Goal: Task Accomplishment & Management: Manage account settings

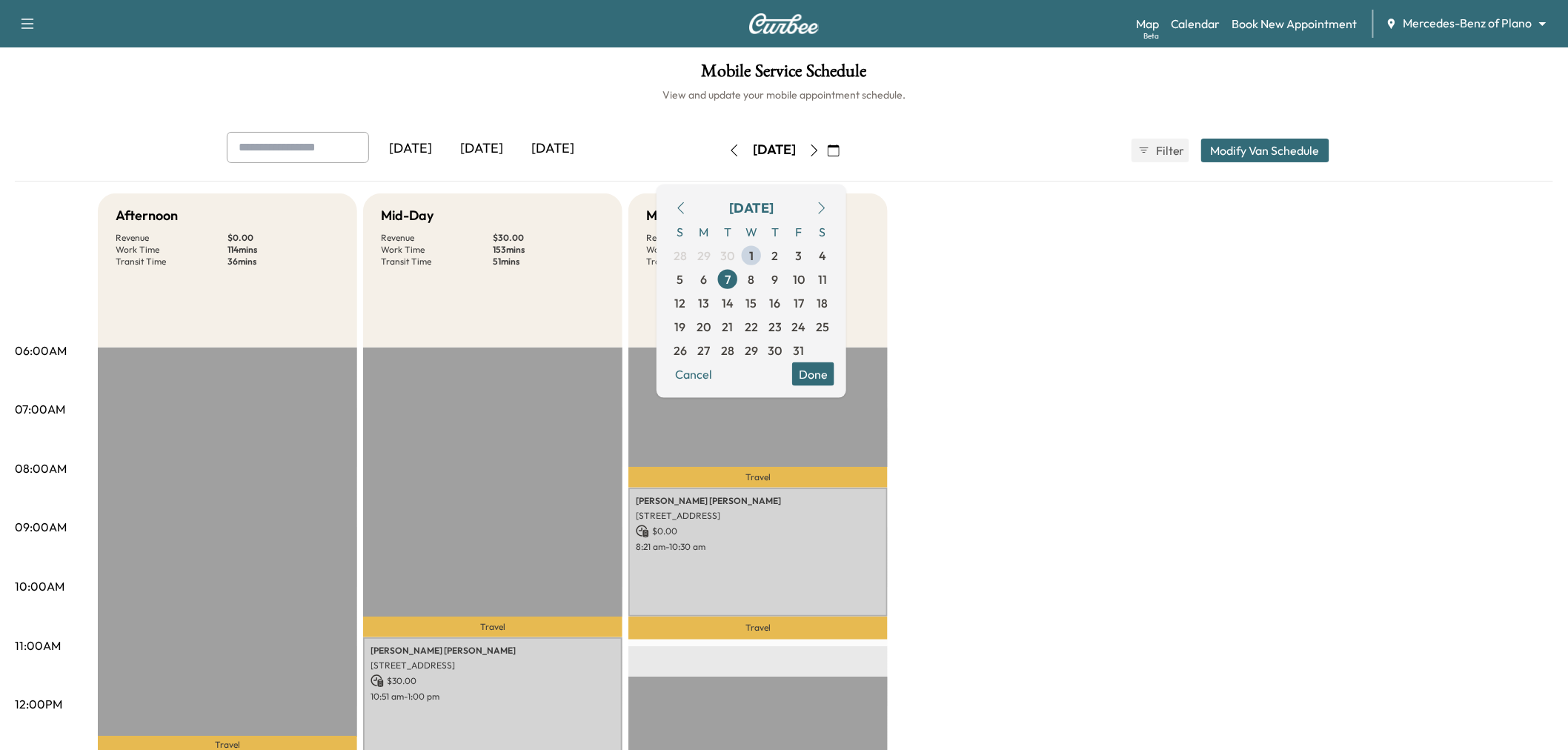
click at [840, 146] on icon "button" at bounding box center [833, 150] width 12 height 12
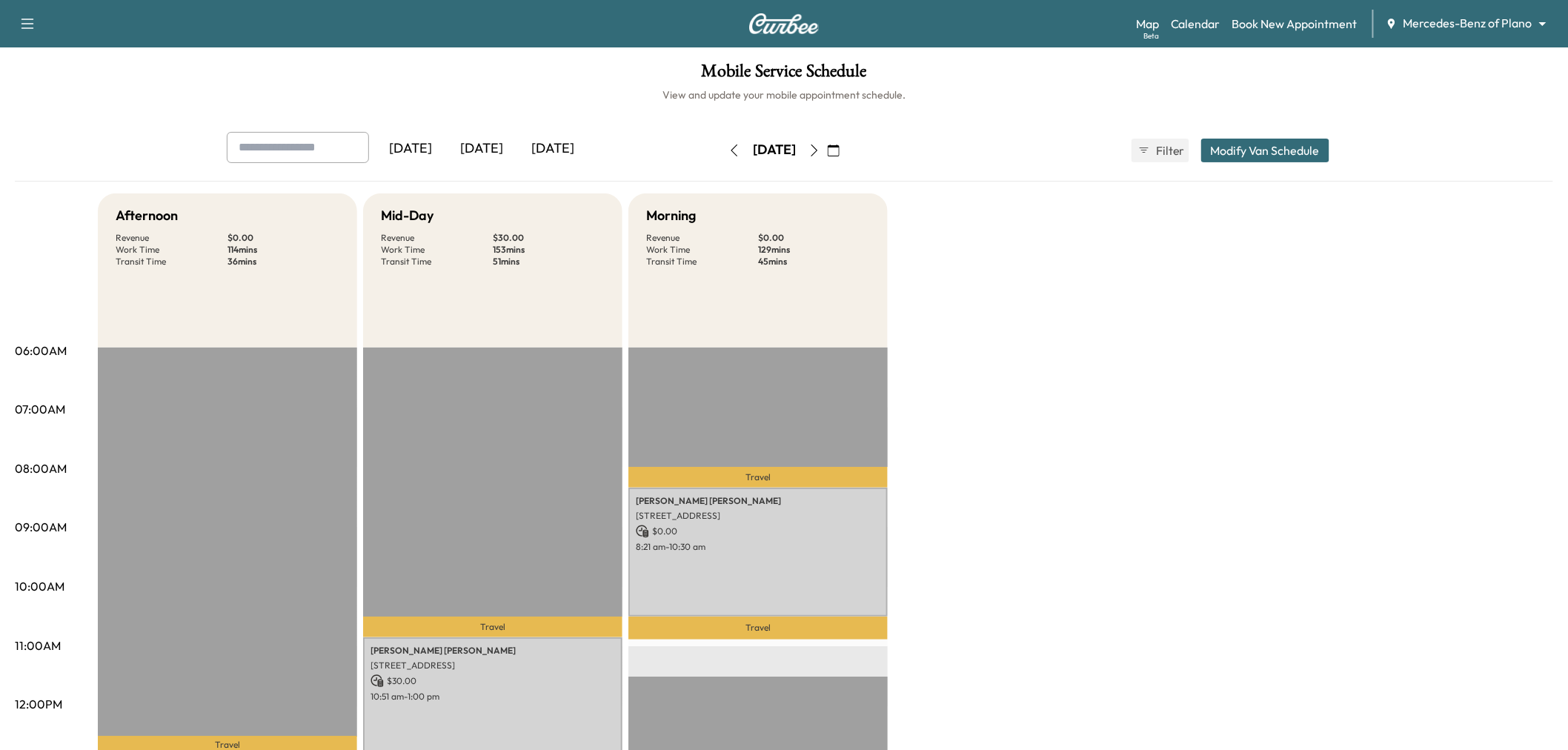
click at [840, 145] on icon "button" at bounding box center [833, 150] width 12 height 12
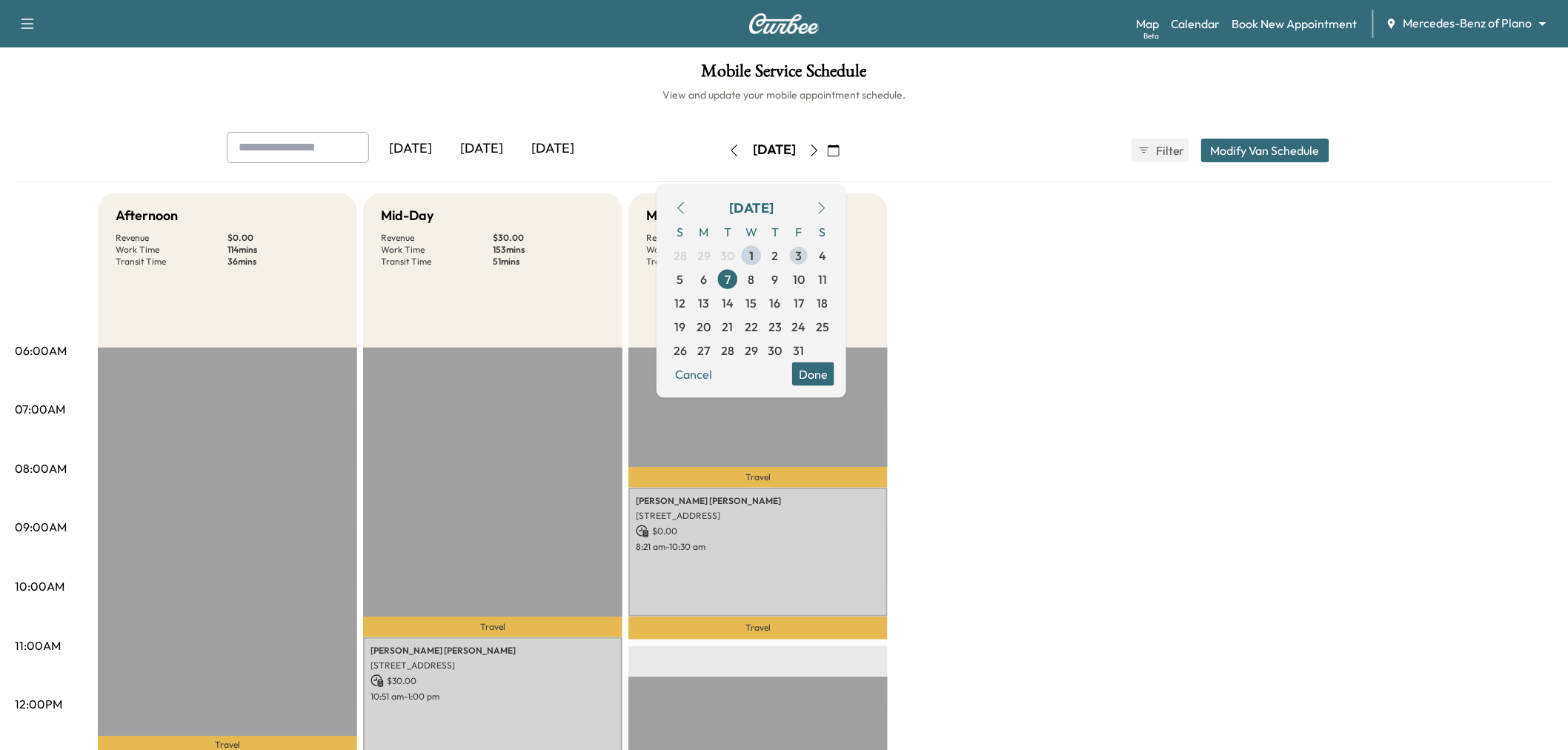
click at [802, 255] on span "3" at bounding box center [799, 255] width 7 height 18
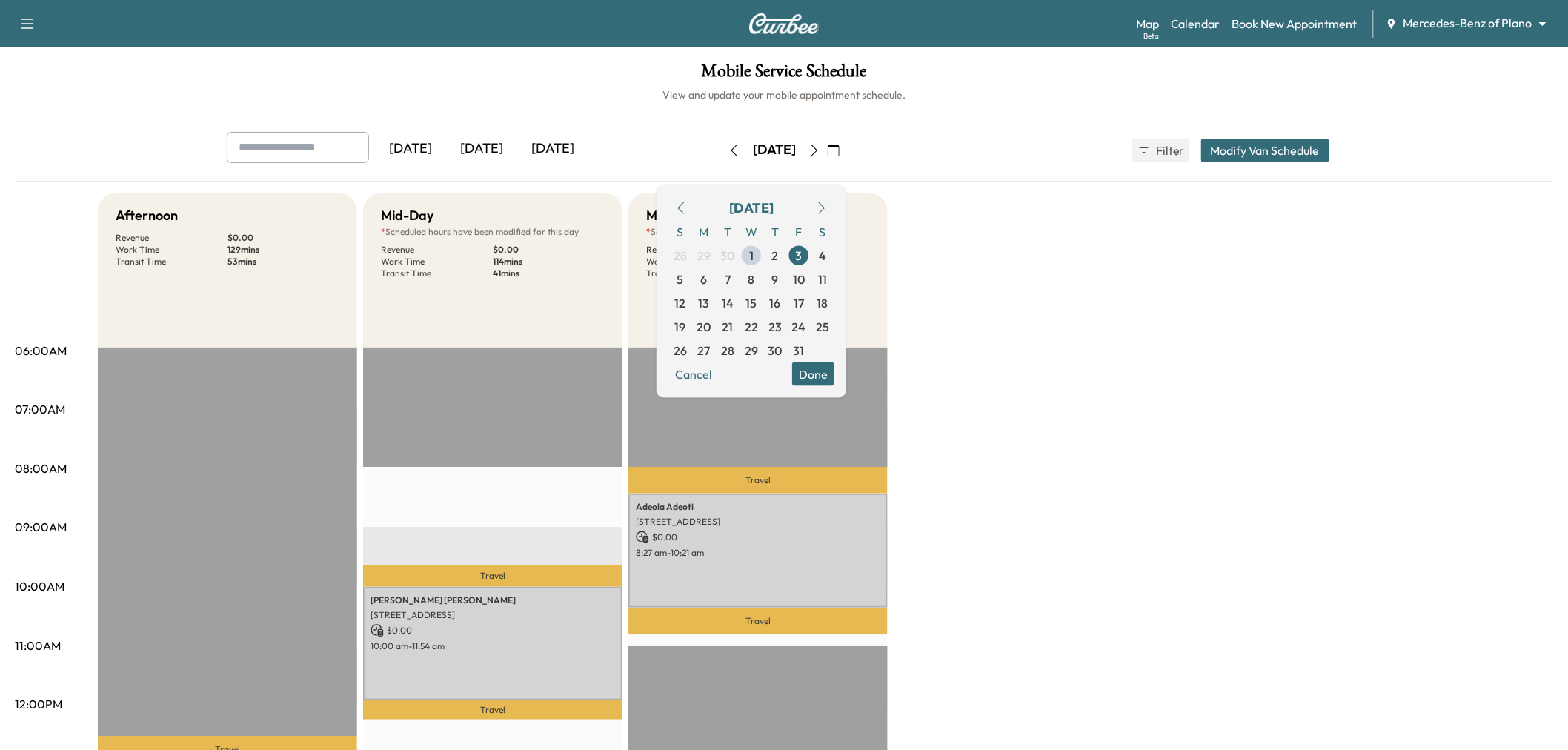
click at [834, 381] on button "Done" at bounding box center [813, 373] width 42 height 23
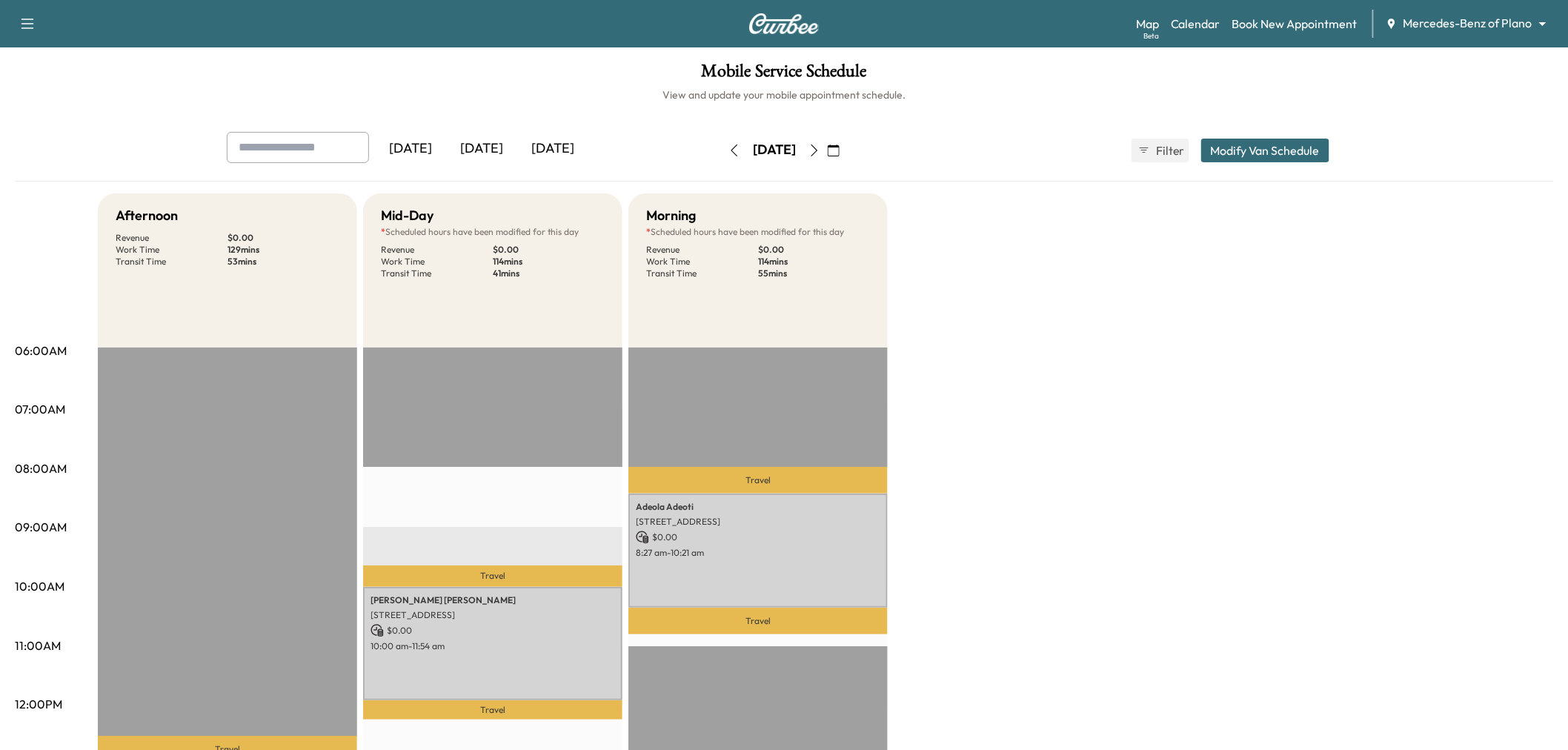
click at [1105, 393] on div "Afternoon Revenue $ 0.00 Work Time 129 mins Transit Time 53 mins Travel [PERSON…" at bounding box center [825, 749] width 1455 height 1111
click at [1283, 151] on button "Modify Van Schedule" at bounding box center [1265, 150] width 128 height 23
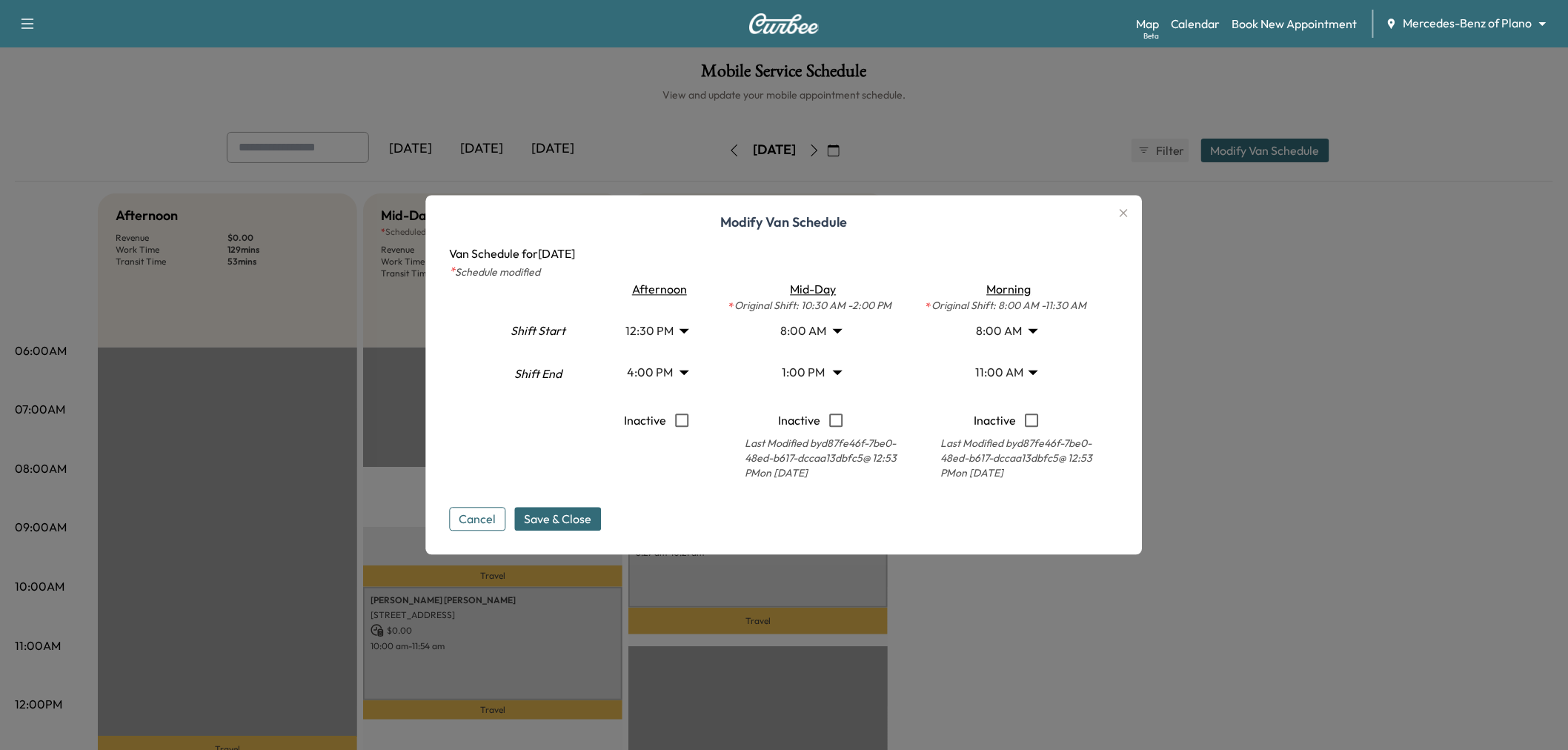
click at [826, 371] on body "Support Log Out Map Beta Calendar Book New Appointment Mercedes-Benz of Plano *…" at bounding box center [784, 375] width 1568 height 750
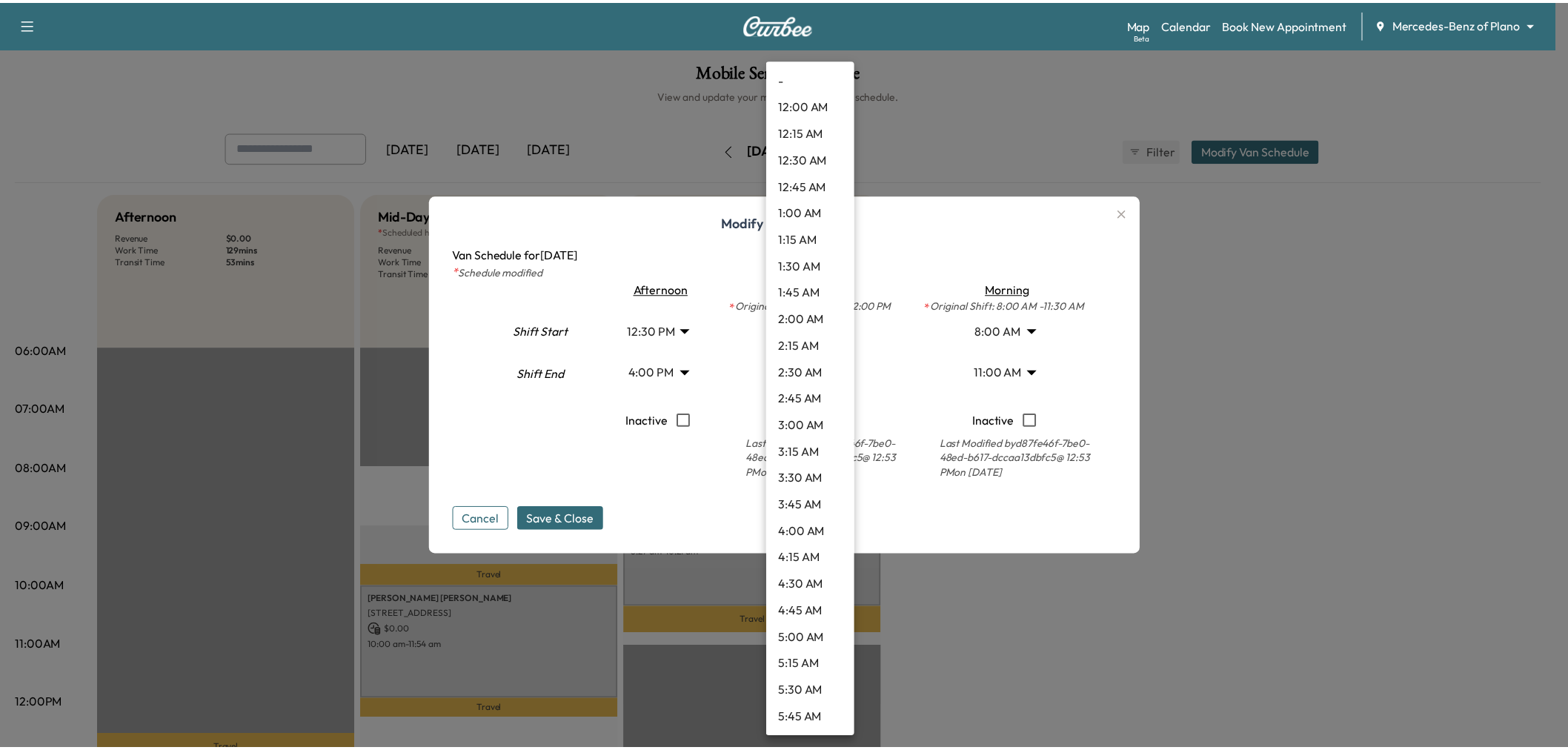
scroll to position [1093, 0]
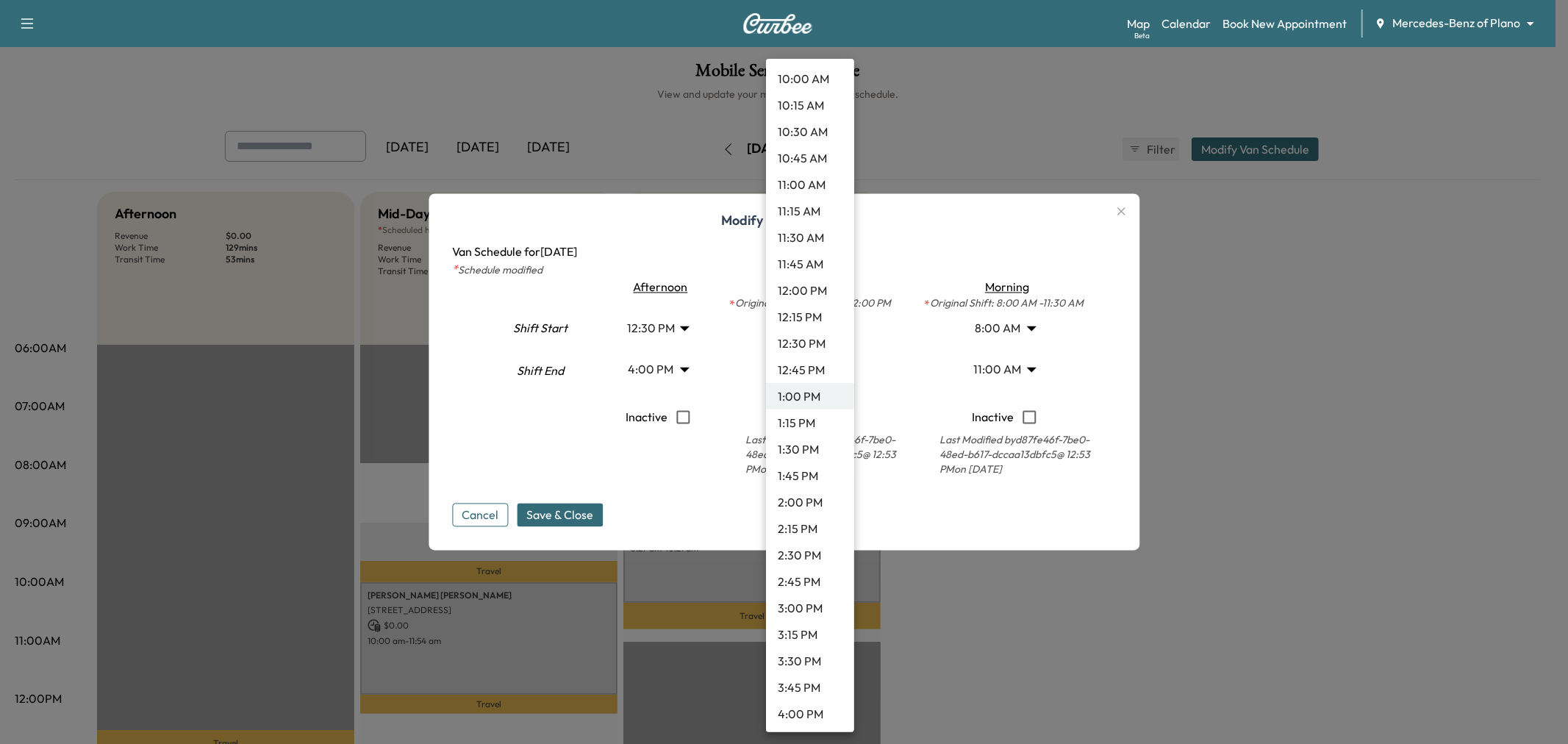
click at [817, 497] on li "2:00 PM" at bounding box center [810, 502] width 88 height 26
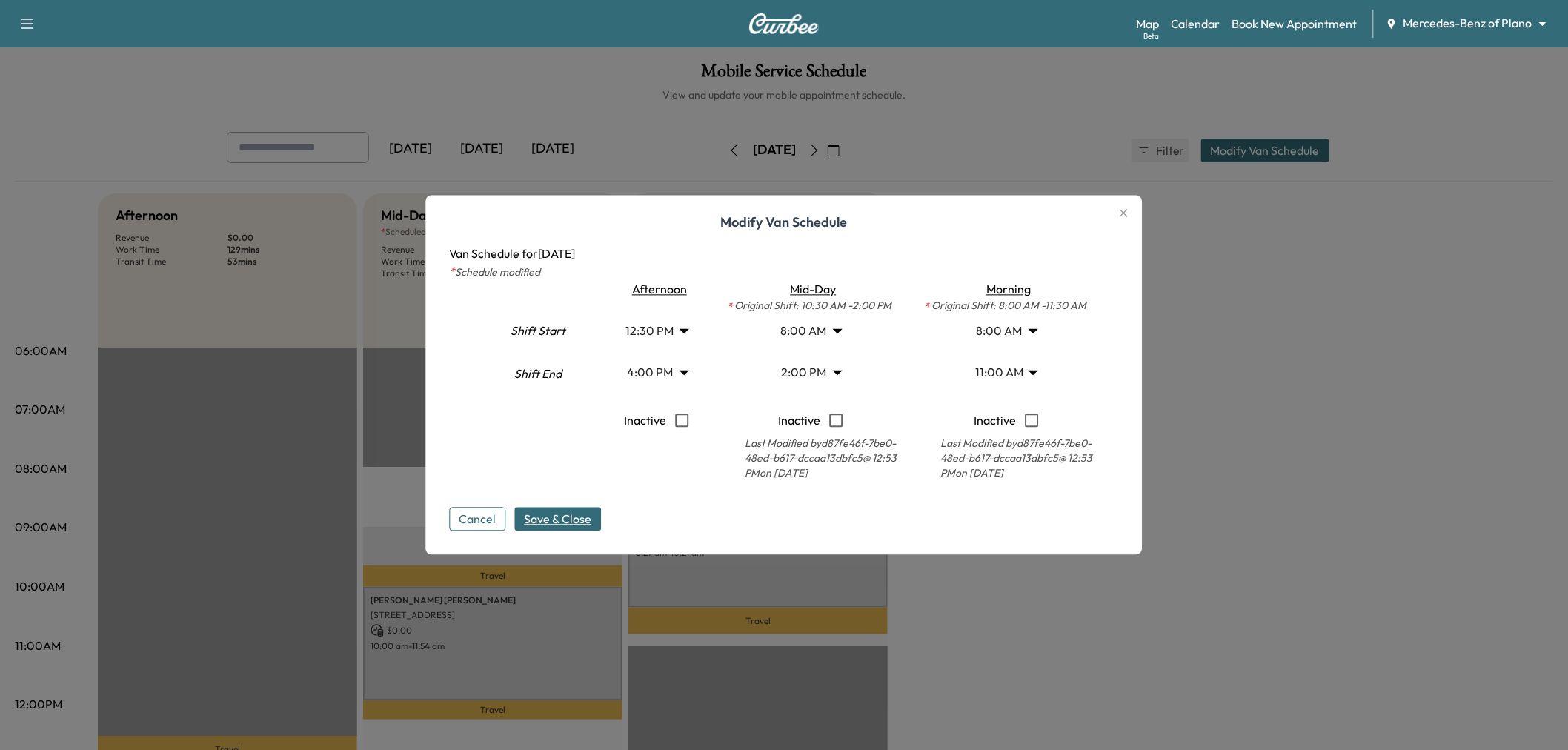
click at [581, 517] on span "Save & Close" at bounding box center [558, 519] width 67 height 18
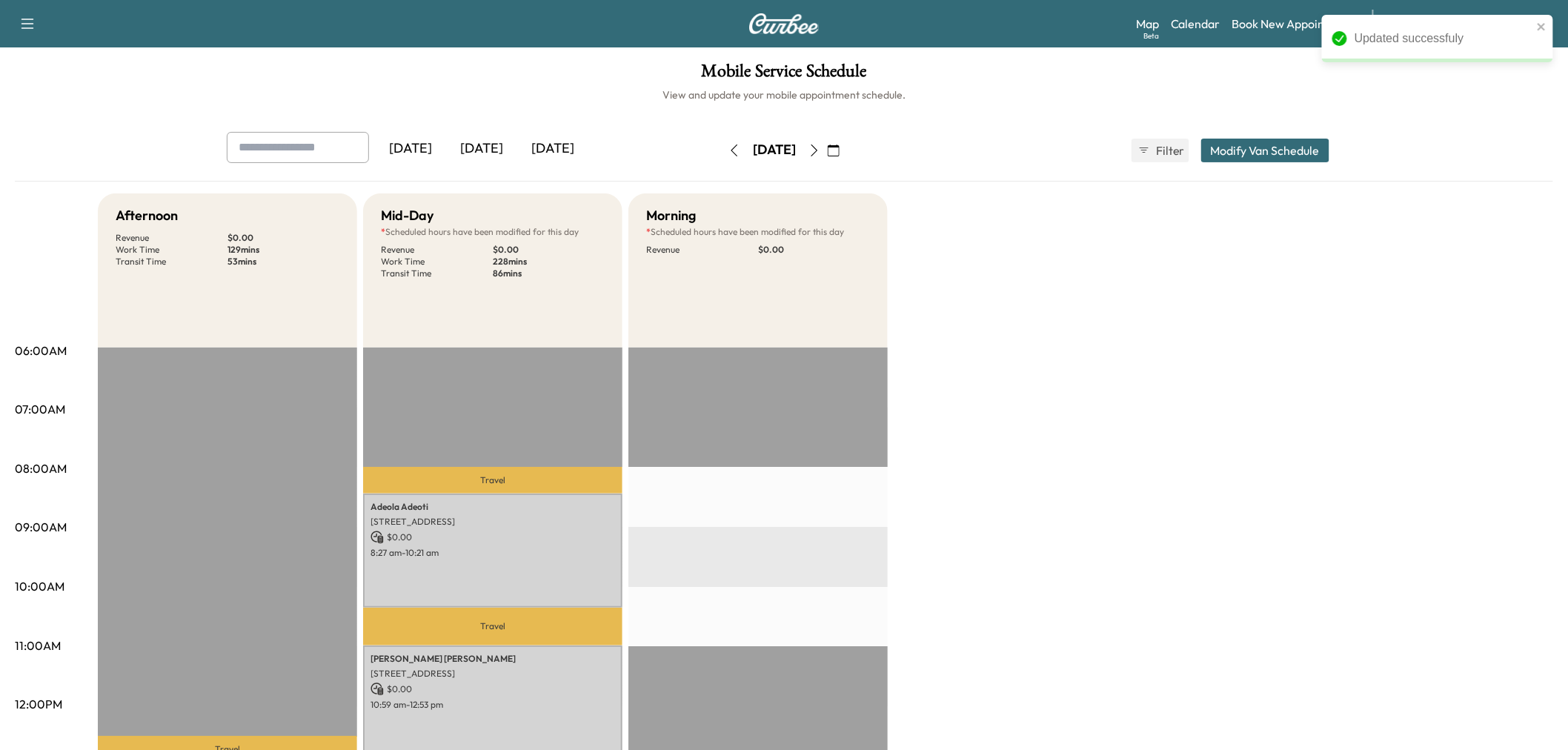
click at [1245, 432] on div "Afternoon Revenue $ 0.00 Work Time 129 mins Transit Time 53 mins Travel JOSHUA …" at bounding box center [825, 749] width 1455 height 1111
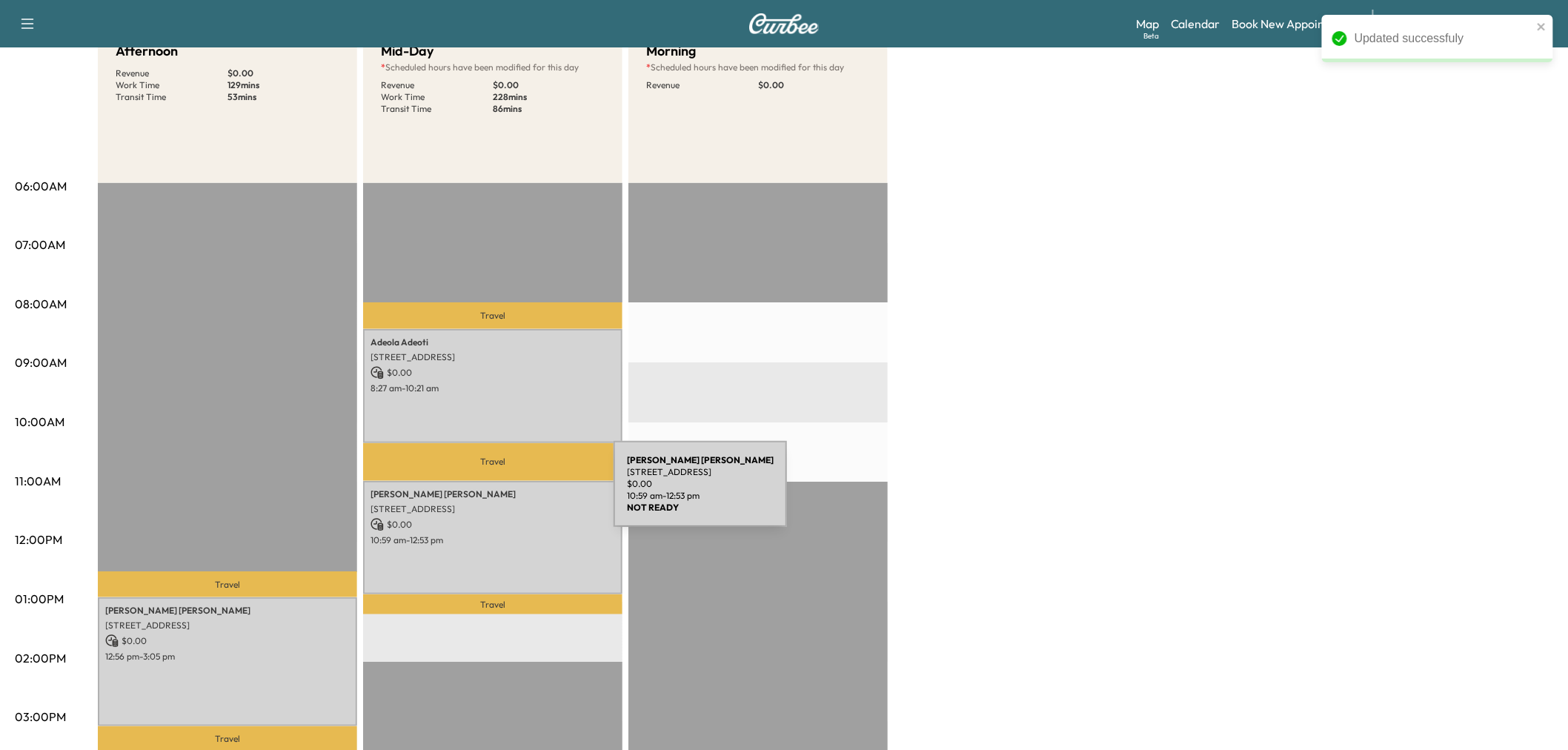
click at [503, 535] on p "10:59 am - 12:53 pm" at bounding box center [492, 540] width 244 height 12
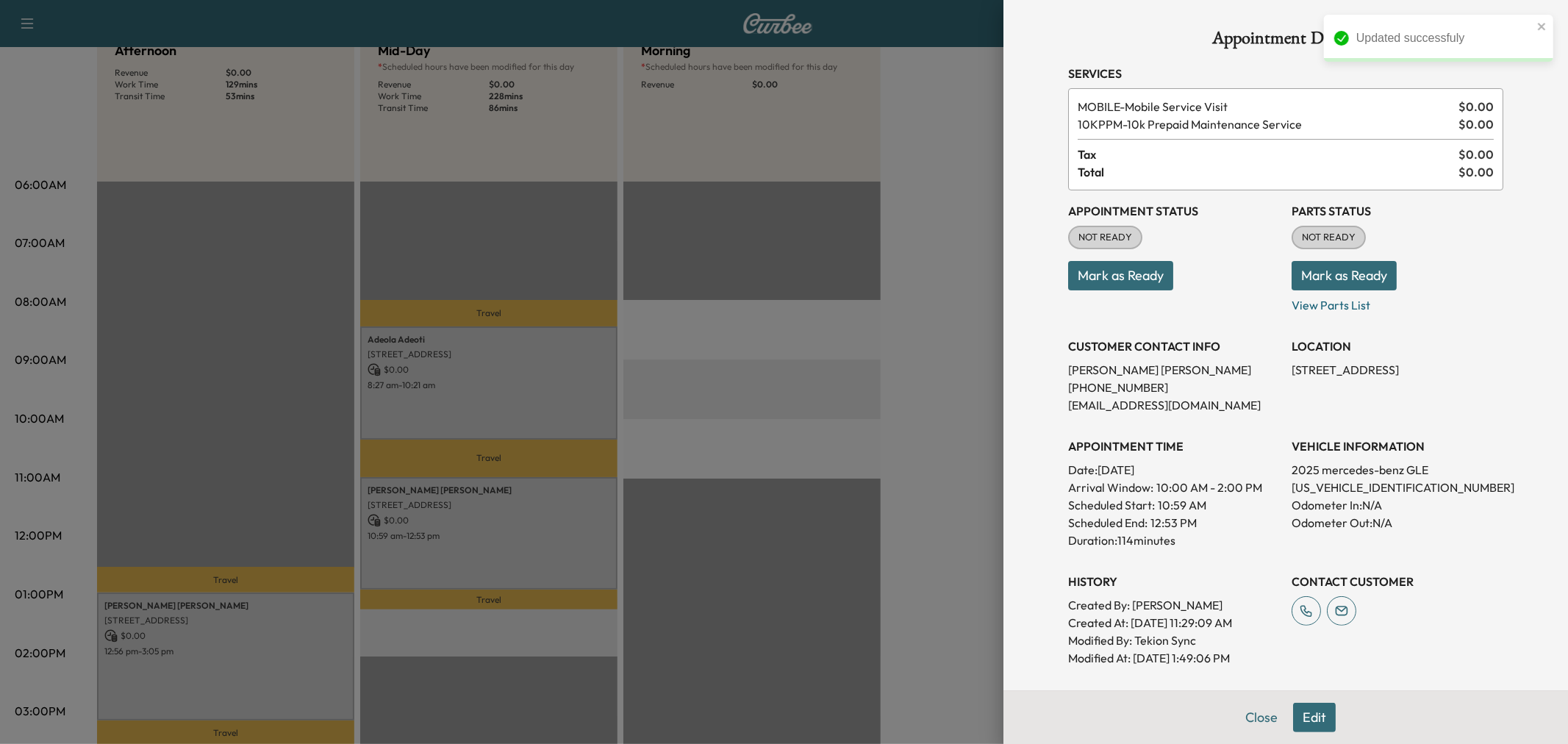
click at [503, 411] on div at bounding box center [784, 372] width 1568 height 744
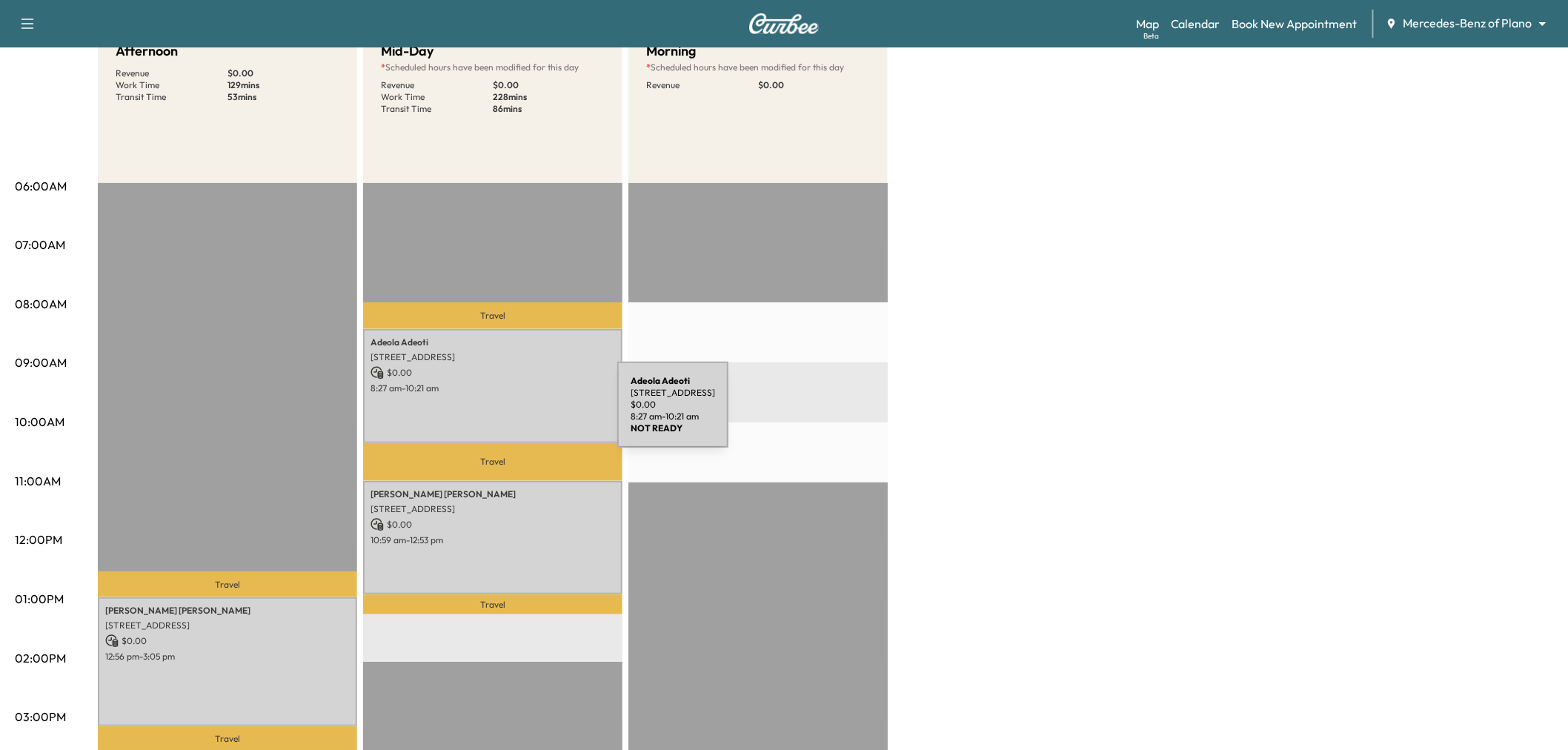
click at [506, 414] on div "Adeola Adeoti 2280 Valencia Drive, Little Elm, TX 75068, US $ 0.00 8:27 am - 10…" at bounding box center [492, 385] width 259 height 113
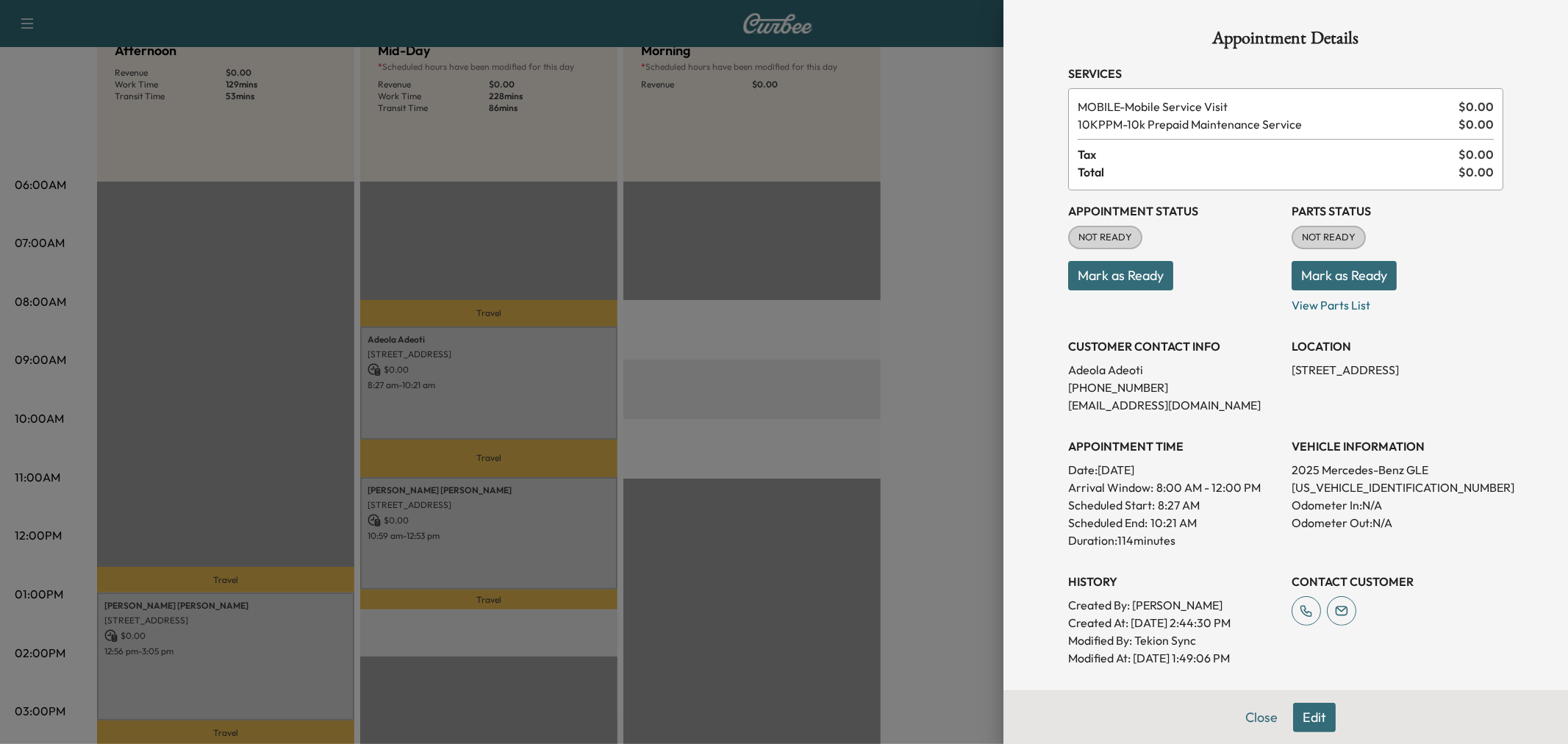
click at [503, 411] on div at bounding box center [784, 372] width 1568 height 744
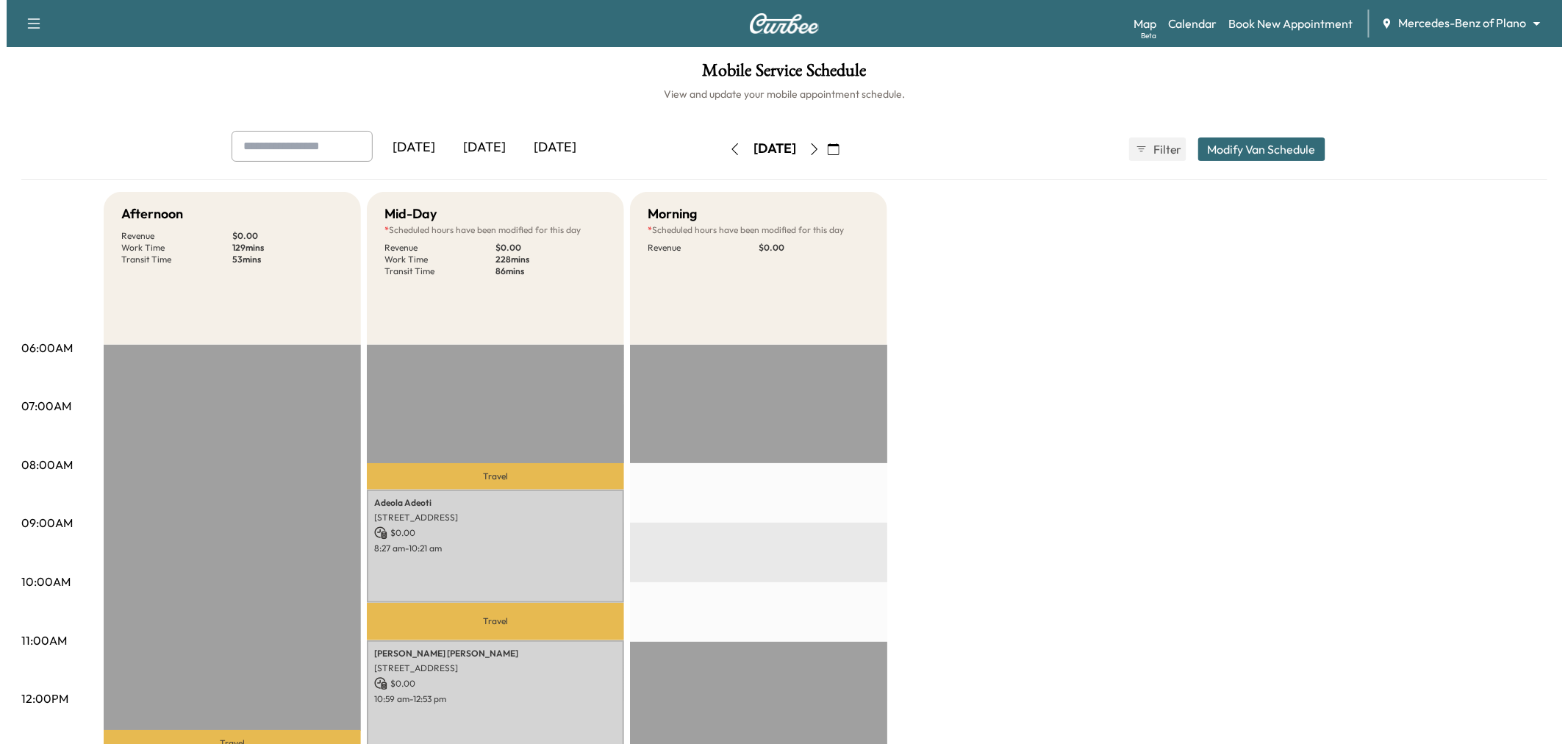
scroll to position [82, 0]
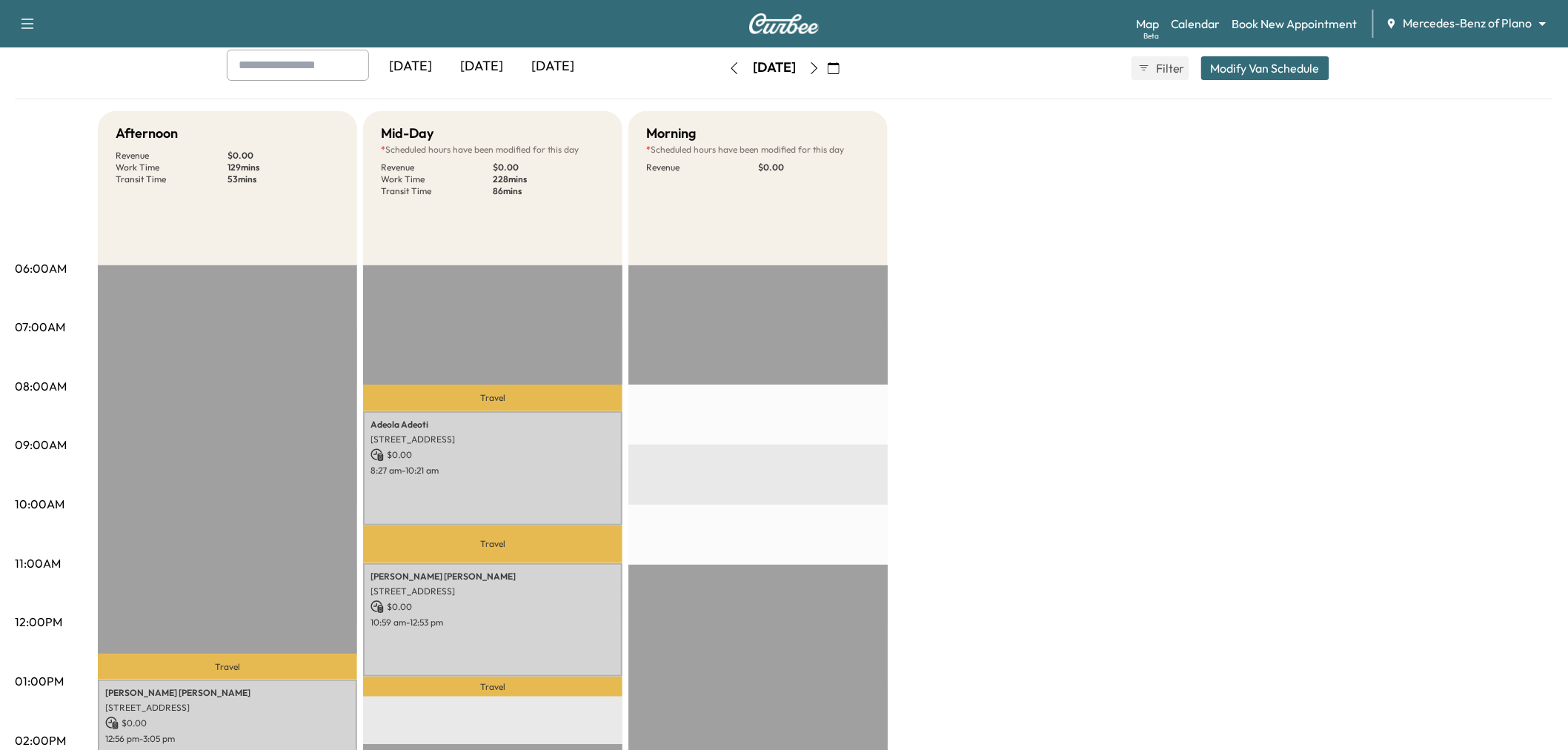
click at [1274, 62] on button "Modify Van Schedule" at bounding box center [1265, 67] width 128 height 23
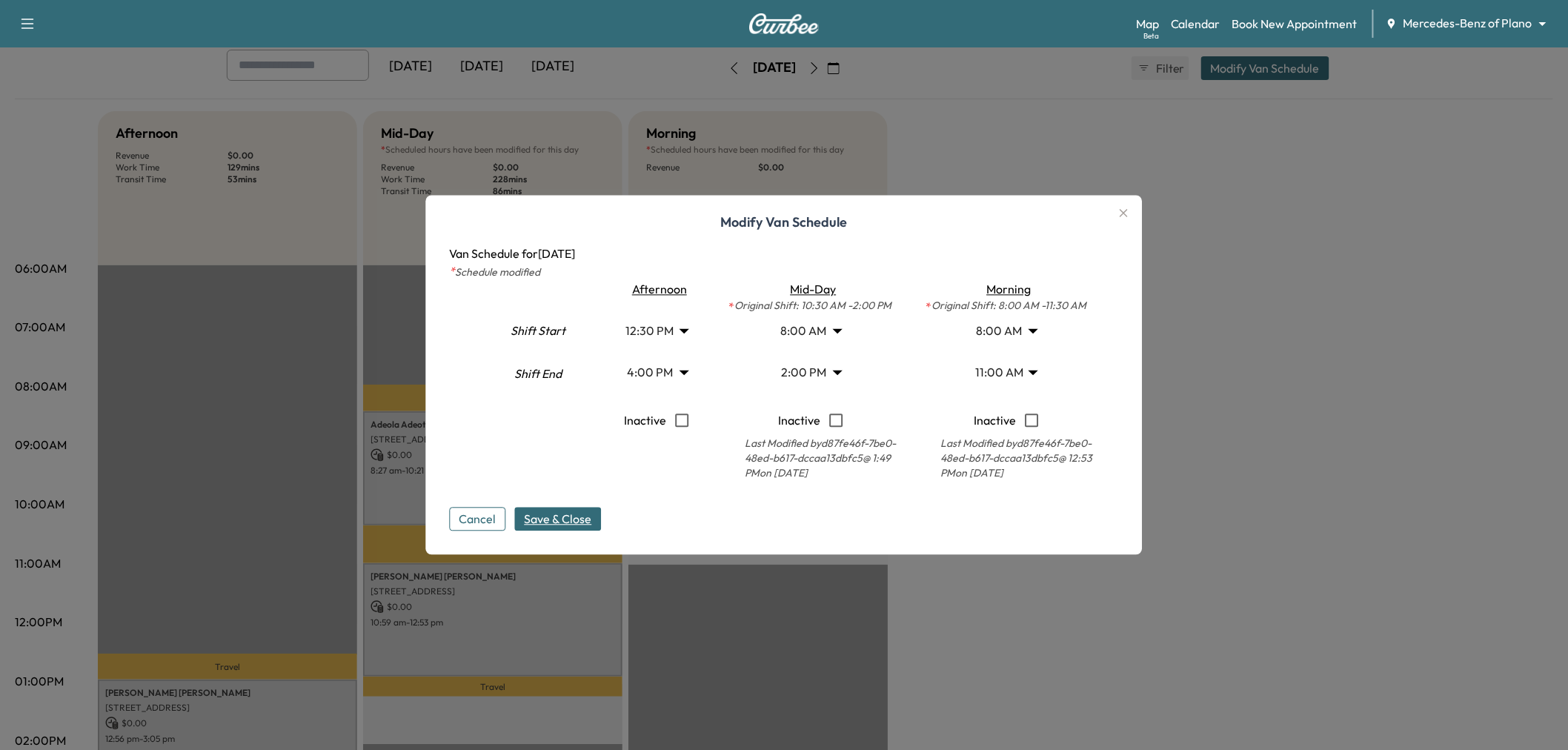
click at [816, 371] on body "Support Log Out Map Beta Calendar Book New Appointment Mercedes-Benz of Plano *…" at bounding box center [784, 292] width 1568 height 750
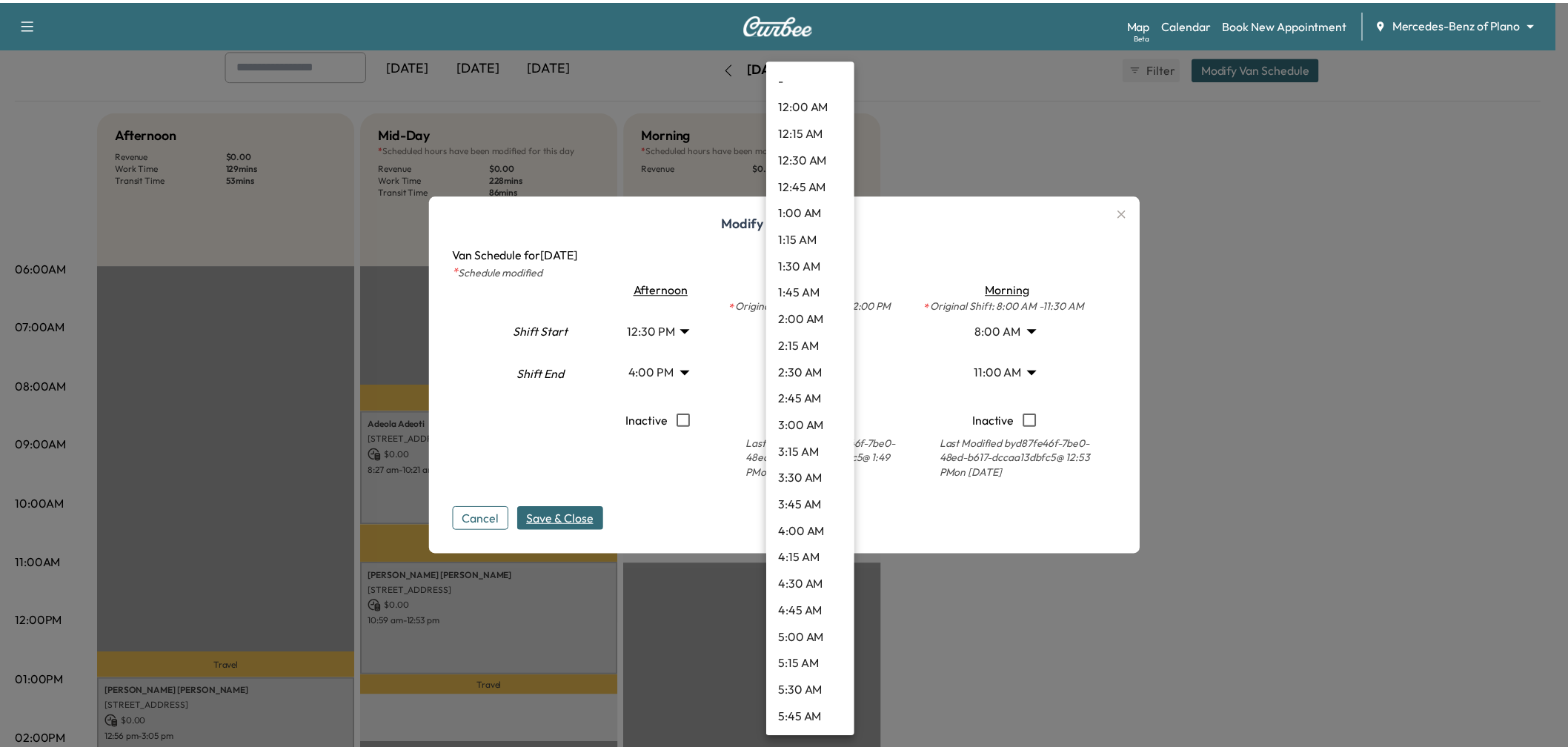
scroll to position [1199, 0]
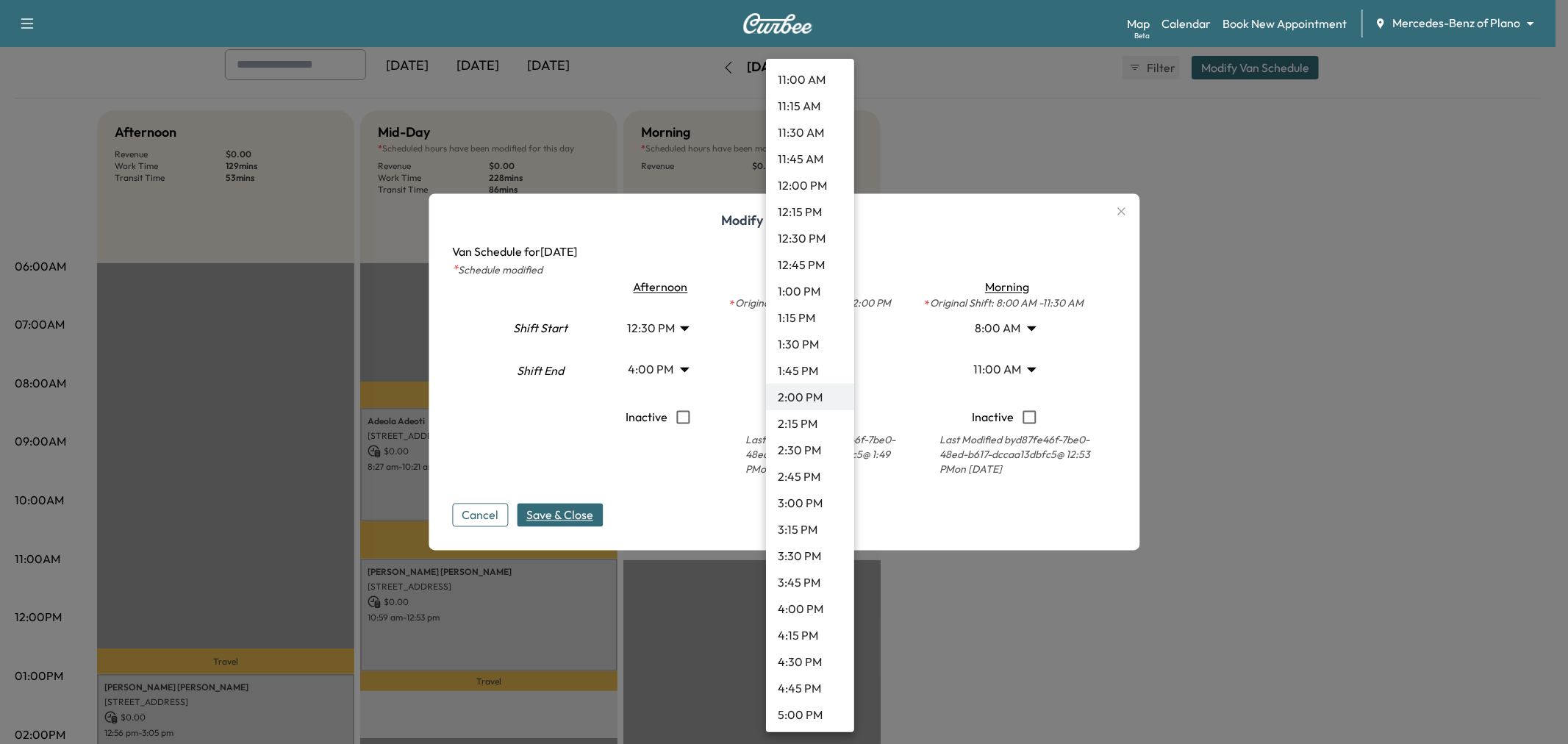
click at [810, 318] on li "1:15 PM" at bounding box center [810, 318] width 88 height 26
type input "*****"
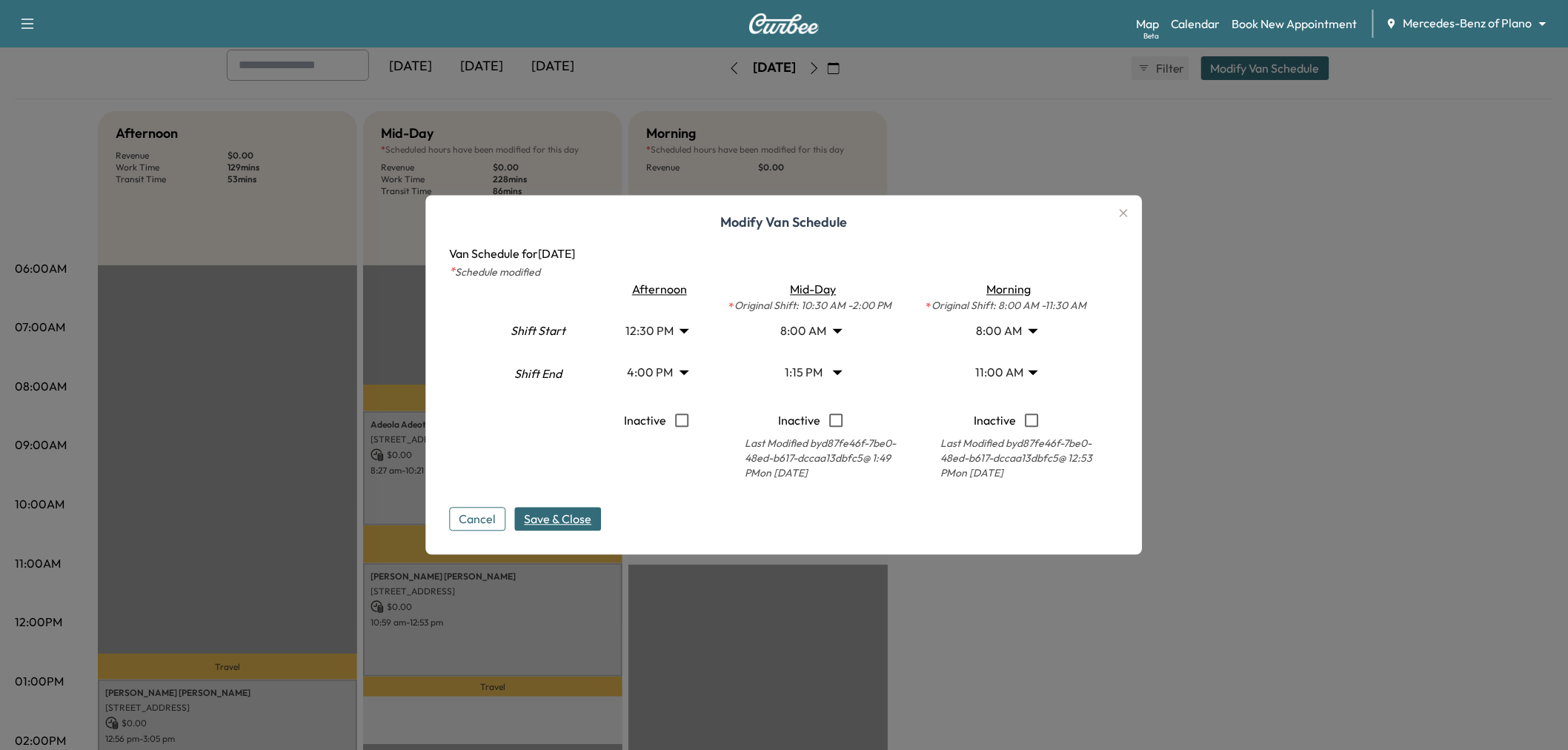
click at [560, 524] on span "Save & Close" at bounding box center [558, 519] width 67 height 18
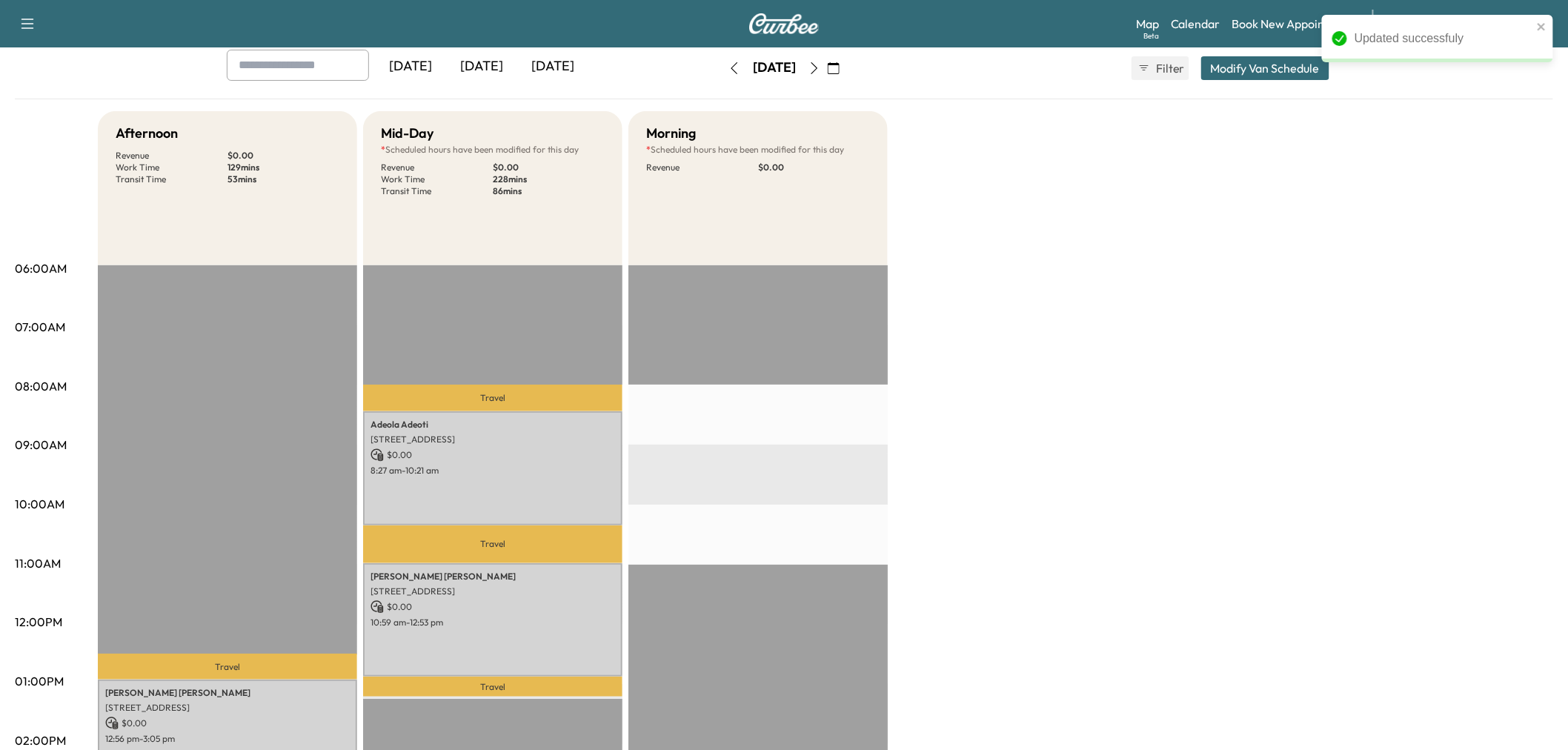
click at [988, 458] on div "Afternoon Revenue $ 0.00 Work Time 129 mins Transit Time 53 mins Travel JOSHUA …" at bounding box center [825, 667] width 1455 height 1111
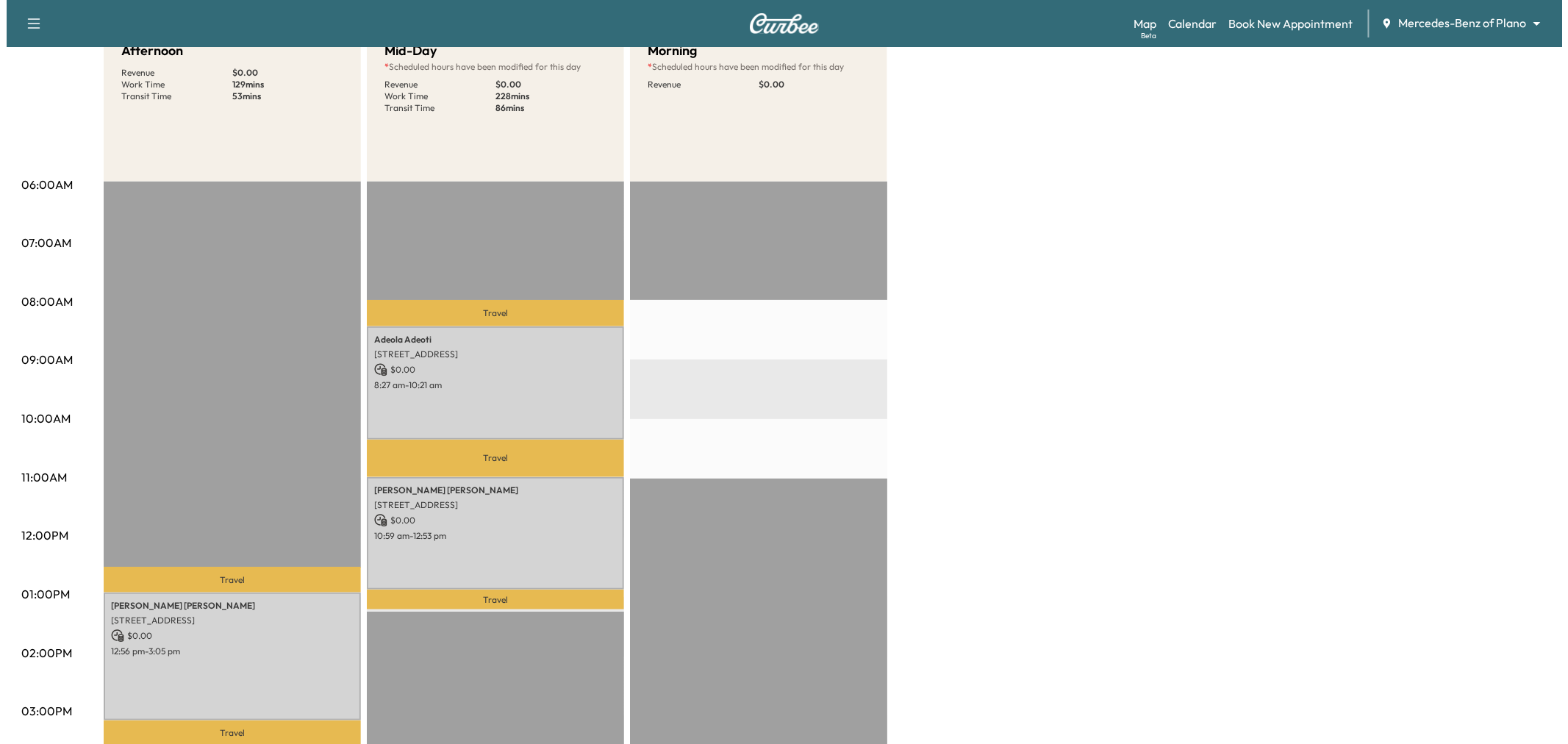
scroll to position [82, 0]
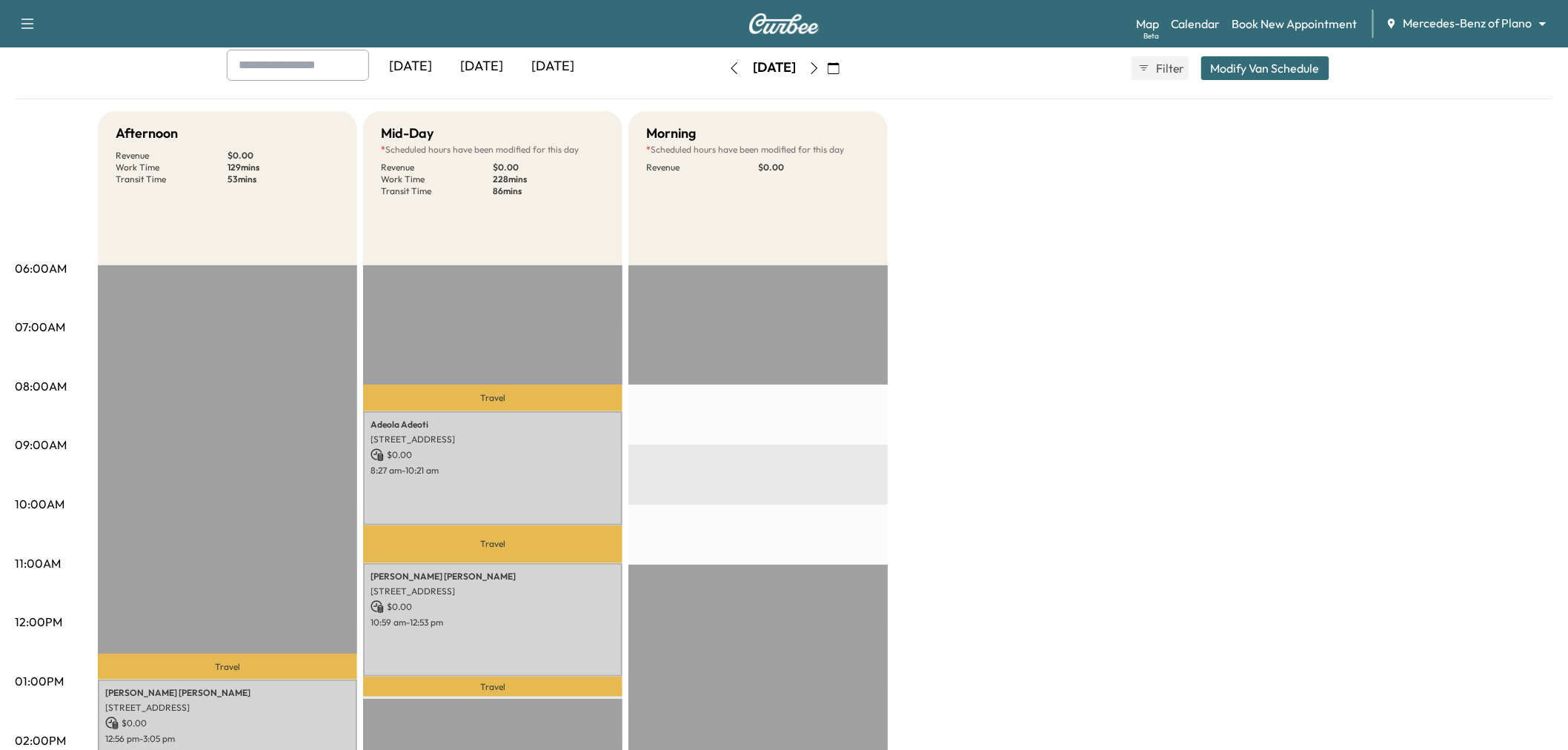
click at [1291, 69] on button "Modify Van Schedule" at bounding box center [1265, 67] width 128 height 23
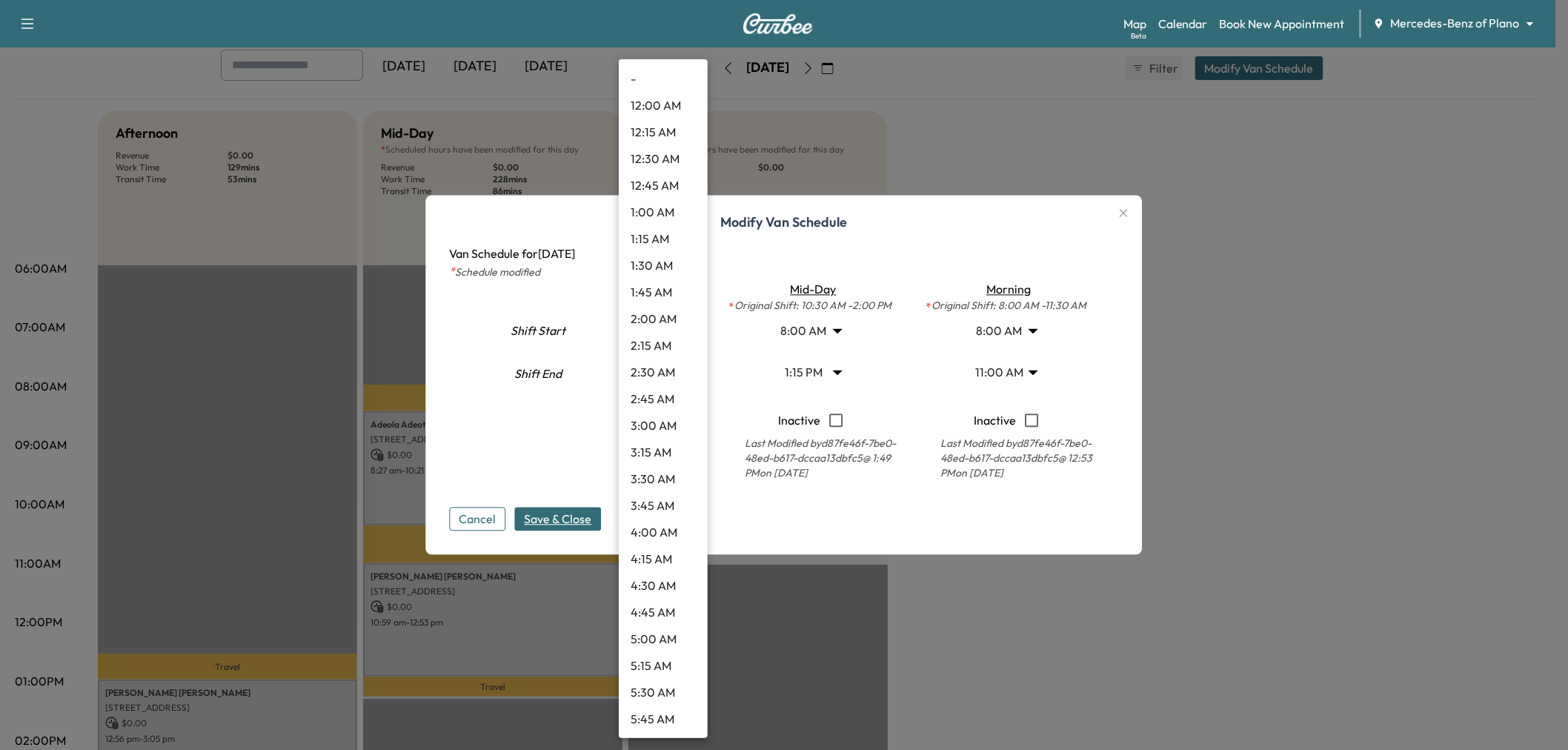
click at [673, 343] on body "Support Log Out Map Beta Calendar Book New Appointment Mercedes-Benz of Plano *…" at bounding box center [784, 292] width 1568 height 750
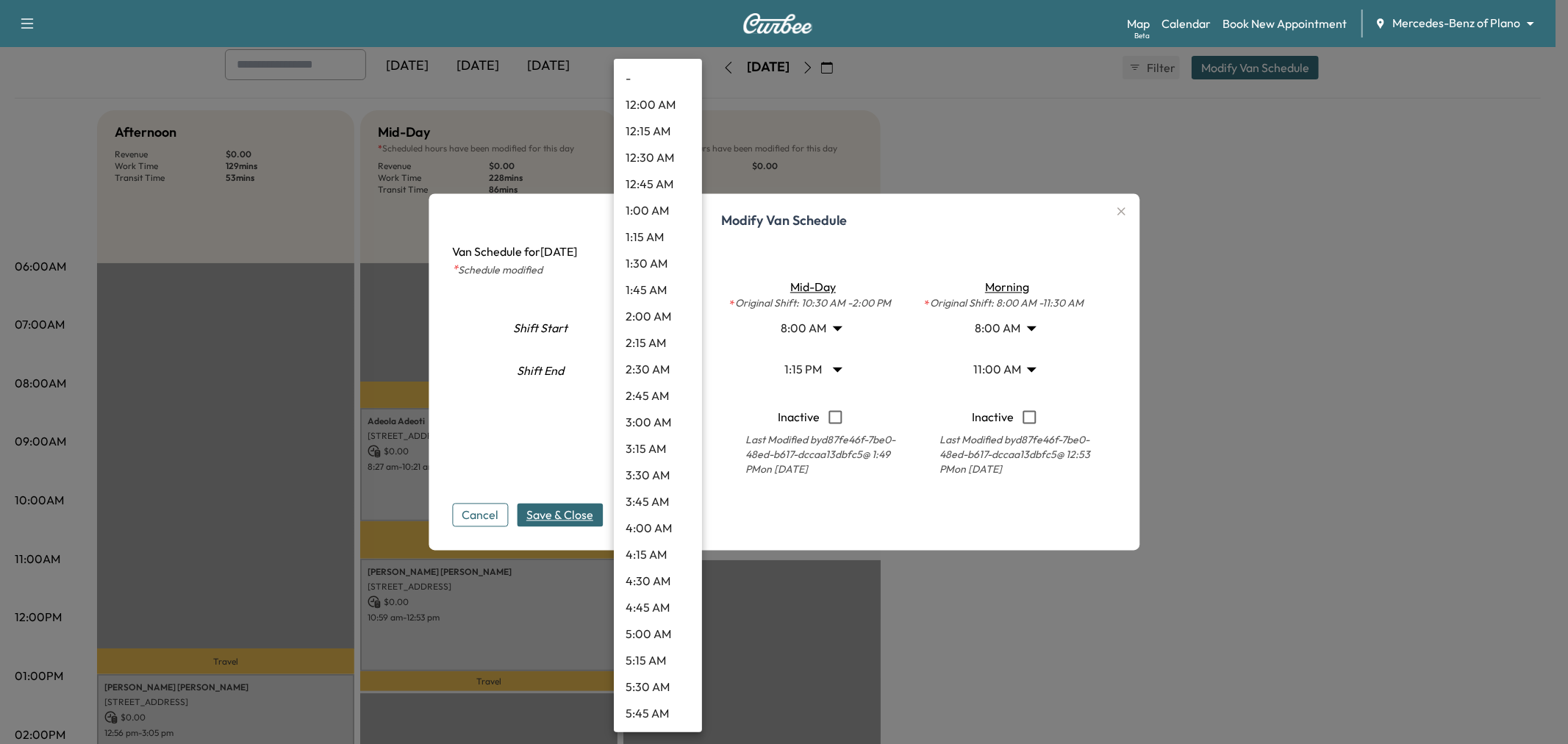
scroll to position [1031, 0]
click at [663, 450] on li "1:00 PM" at bounding box center [658, 449] width 88 height 26
type input "**"
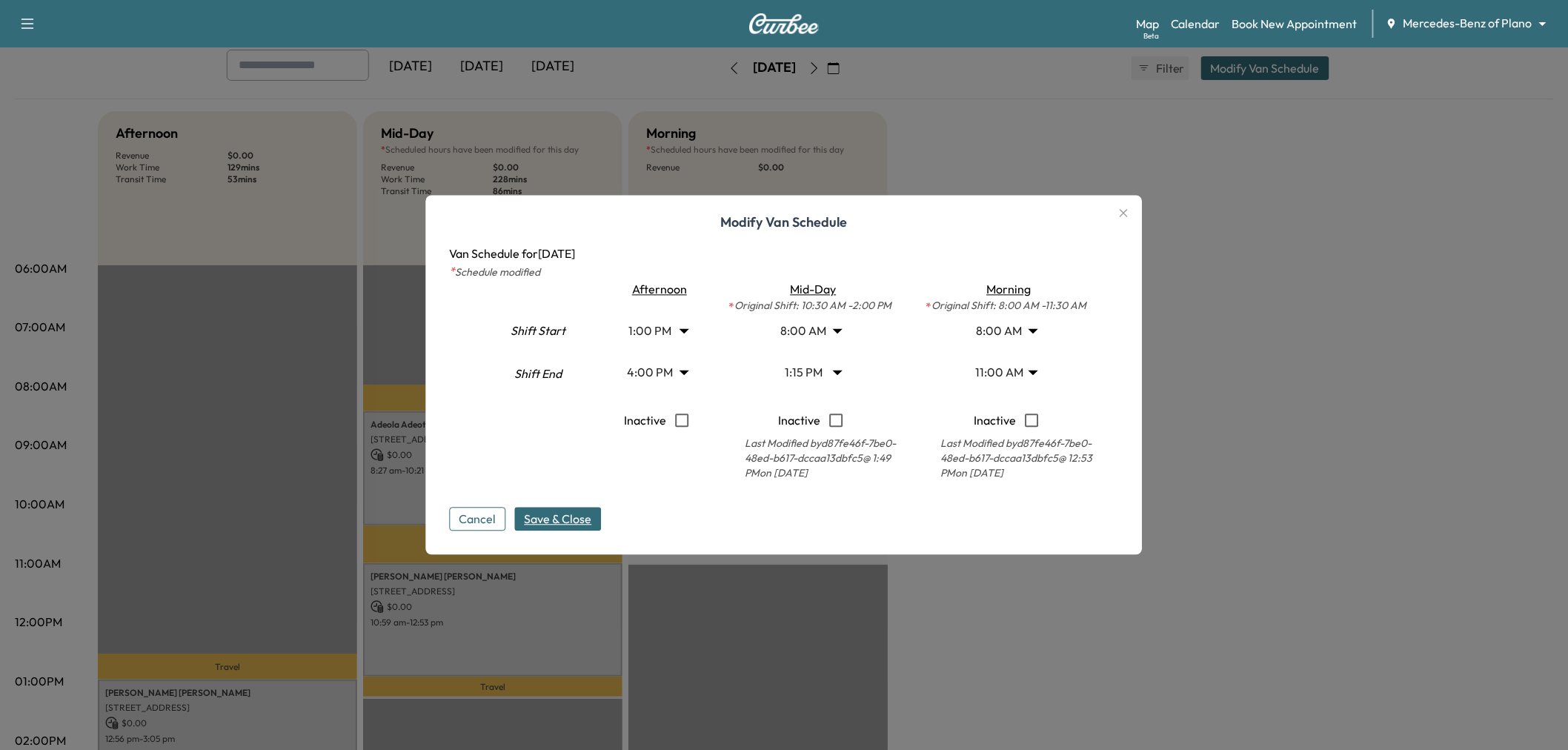
click at [556, 517] on span "Save & Close" at bounding box center [558, 519] width 67 height 18
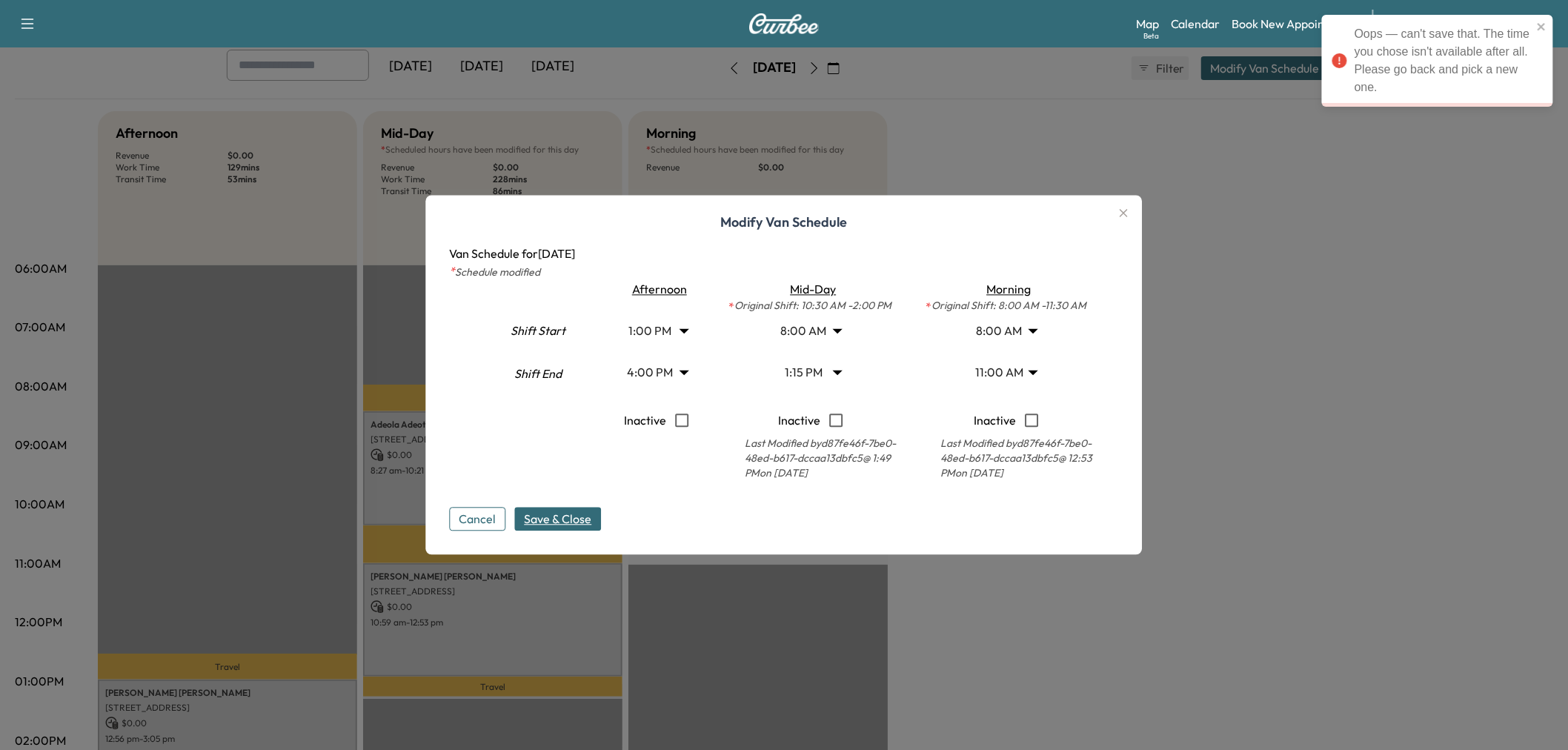
click at [660, 376] on body "Oops — can't save that. The time you chose isn't available after all. Please go…" at bounding box center [784, 292] width 1568 height 750
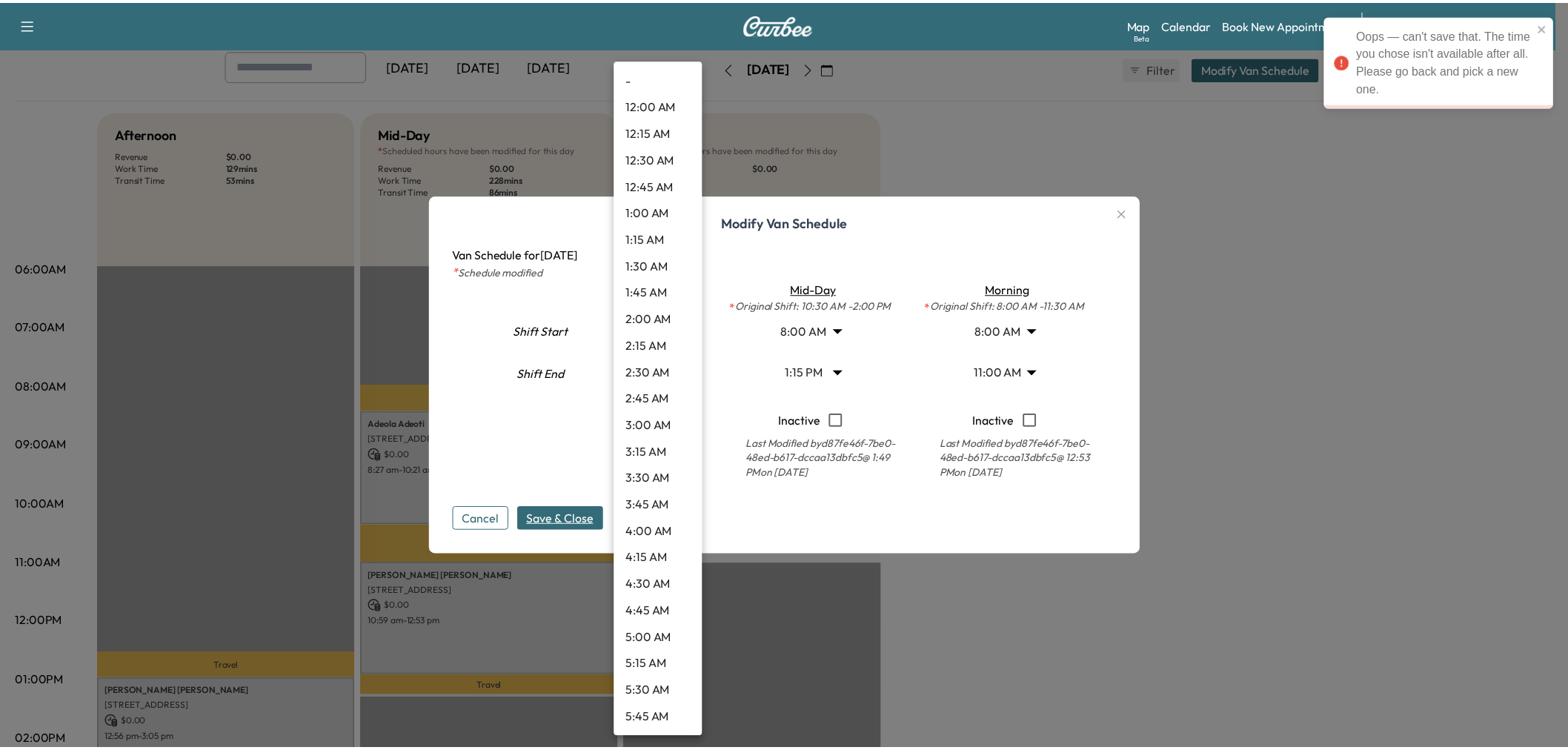
scroll to position [1412, 0]
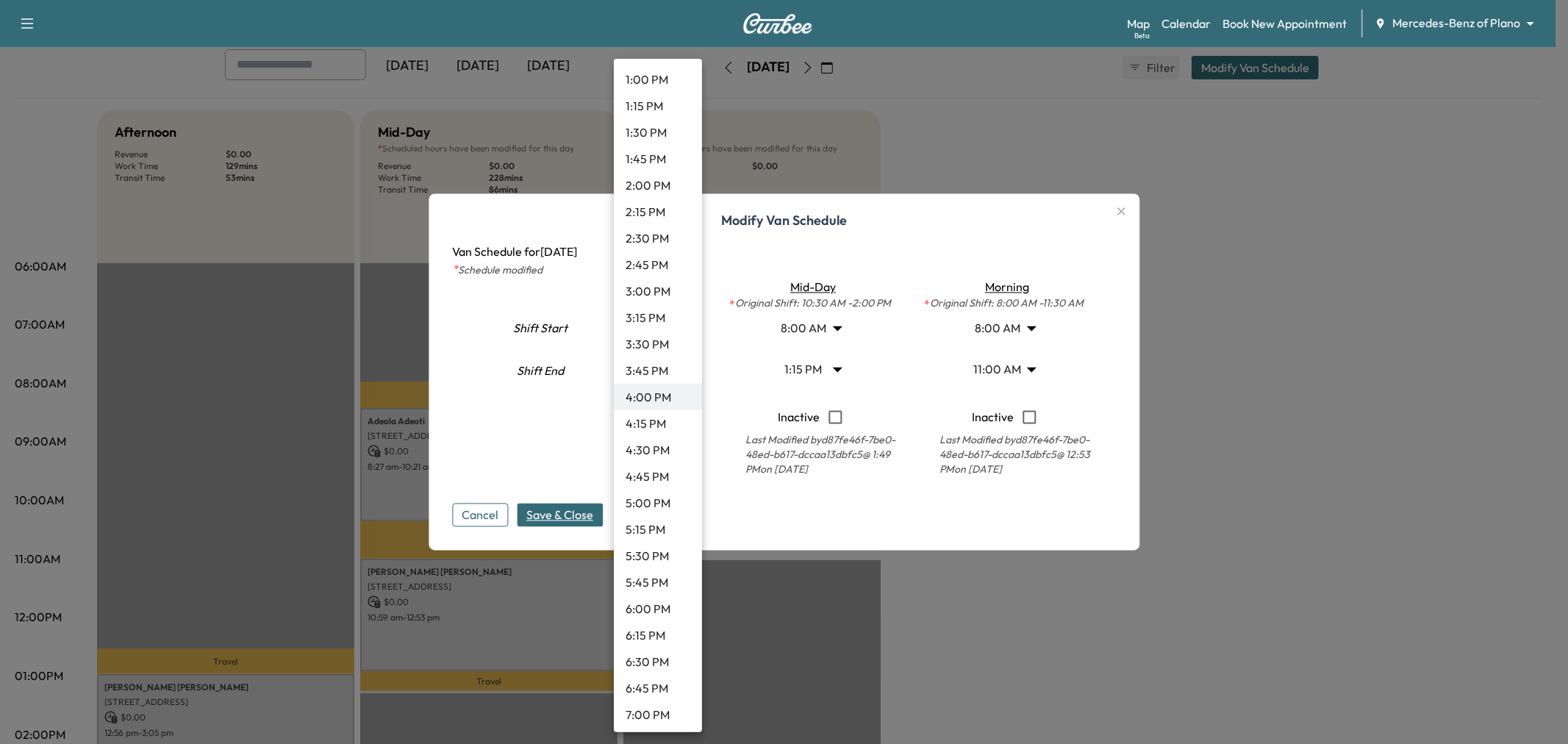
click at [660, 424] on li "4:15 PM" at bounding box center [658, 424] width 88 height 26
type input "*****"
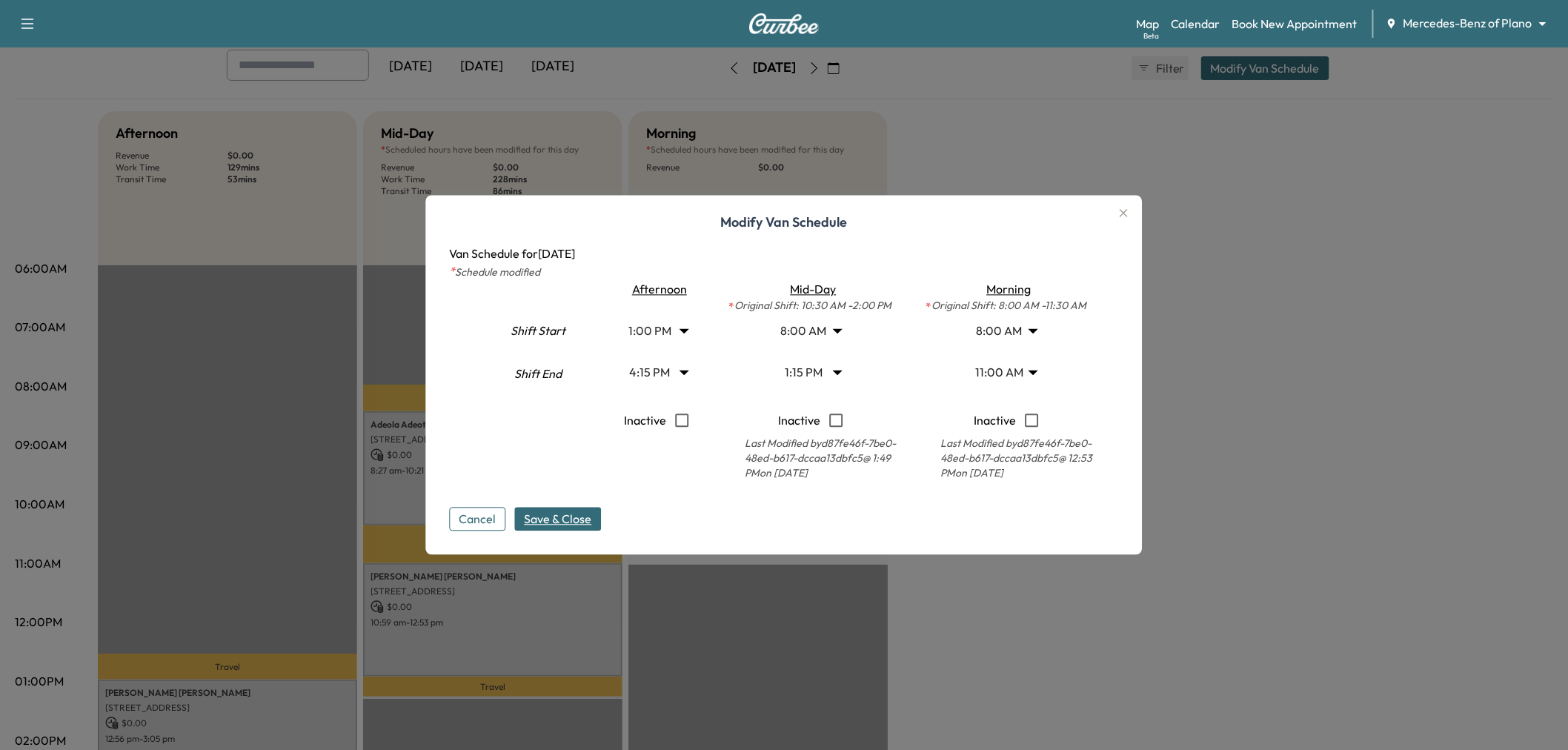
click at [580, 514] on span "Save & Close" at bounding box center [558, 519] width 67 height 18
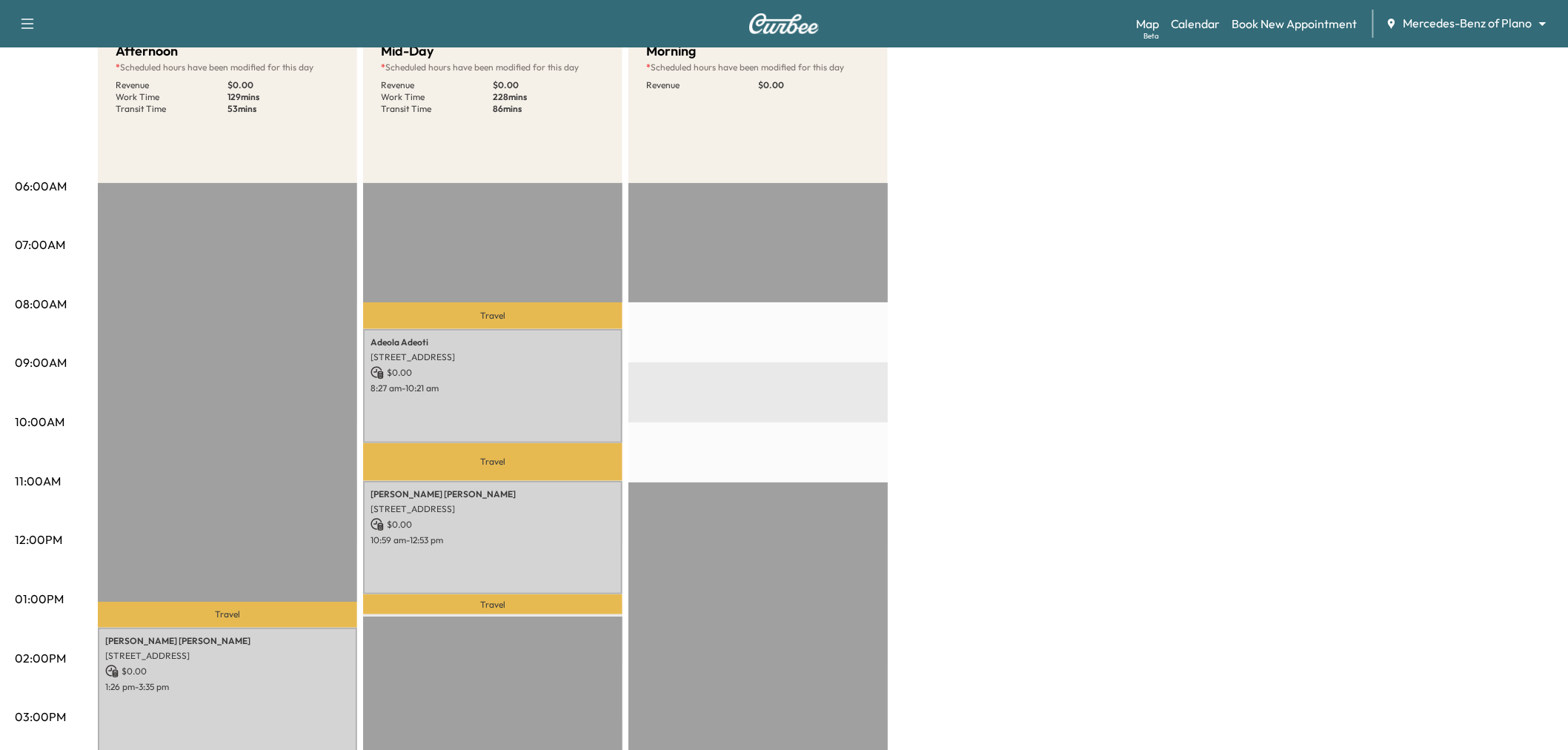
scroll to position [0, 0]
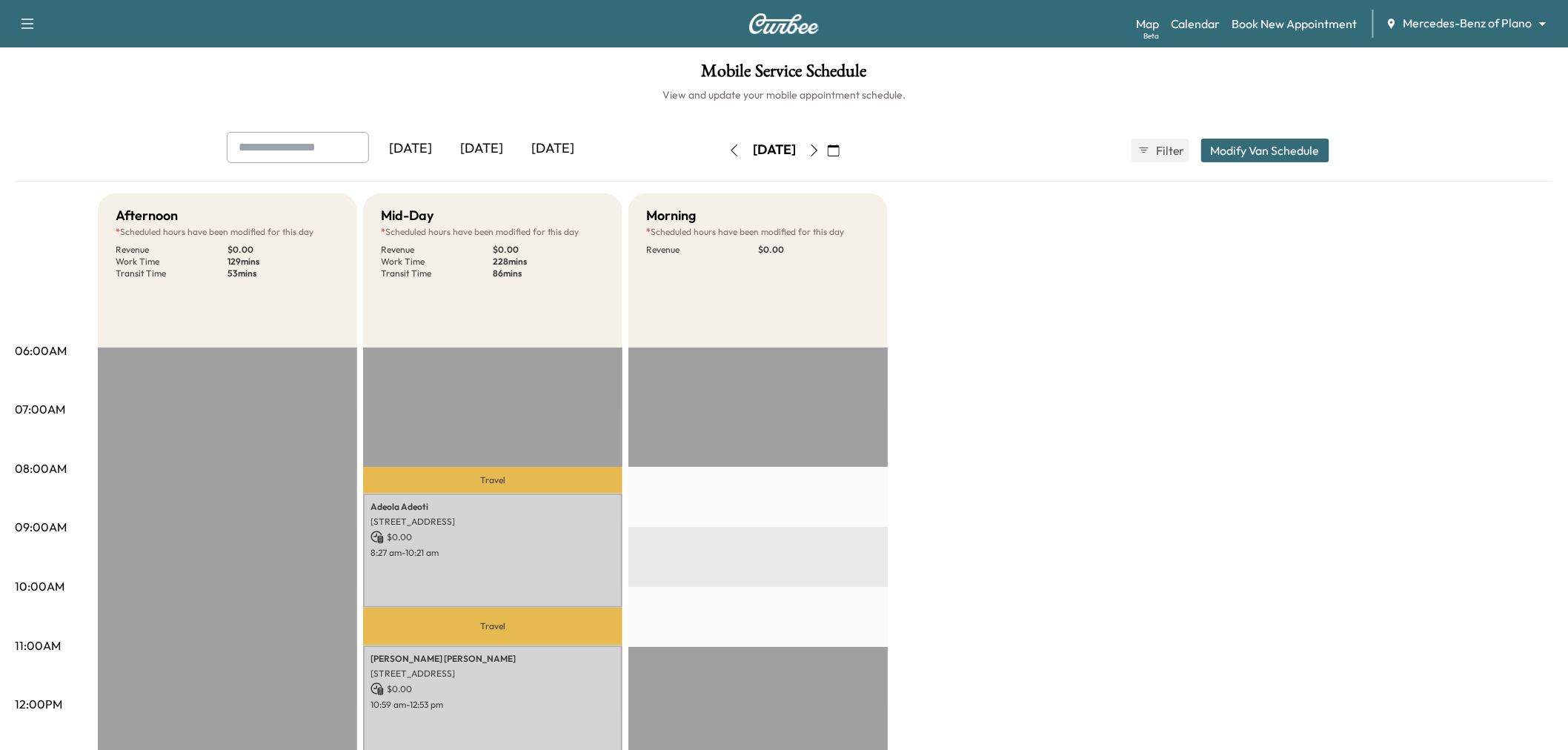
click at [1152, 537] on div "Afternoon * Scheduled hours have been modified for this day Revenue $ 0.00 Work…" at bounding box center [825, 749] width 1455 height 1111
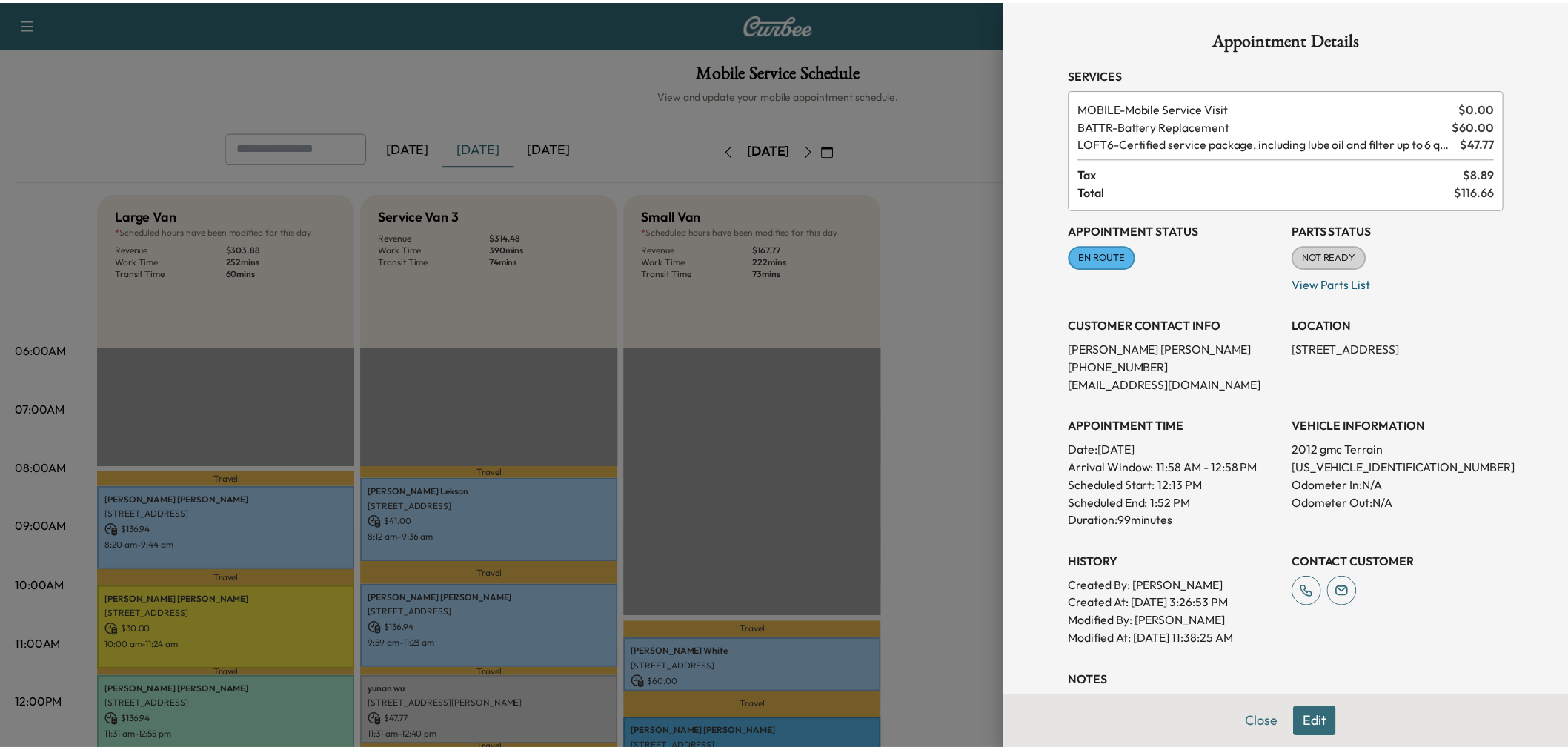
scroll to position [247, 0]
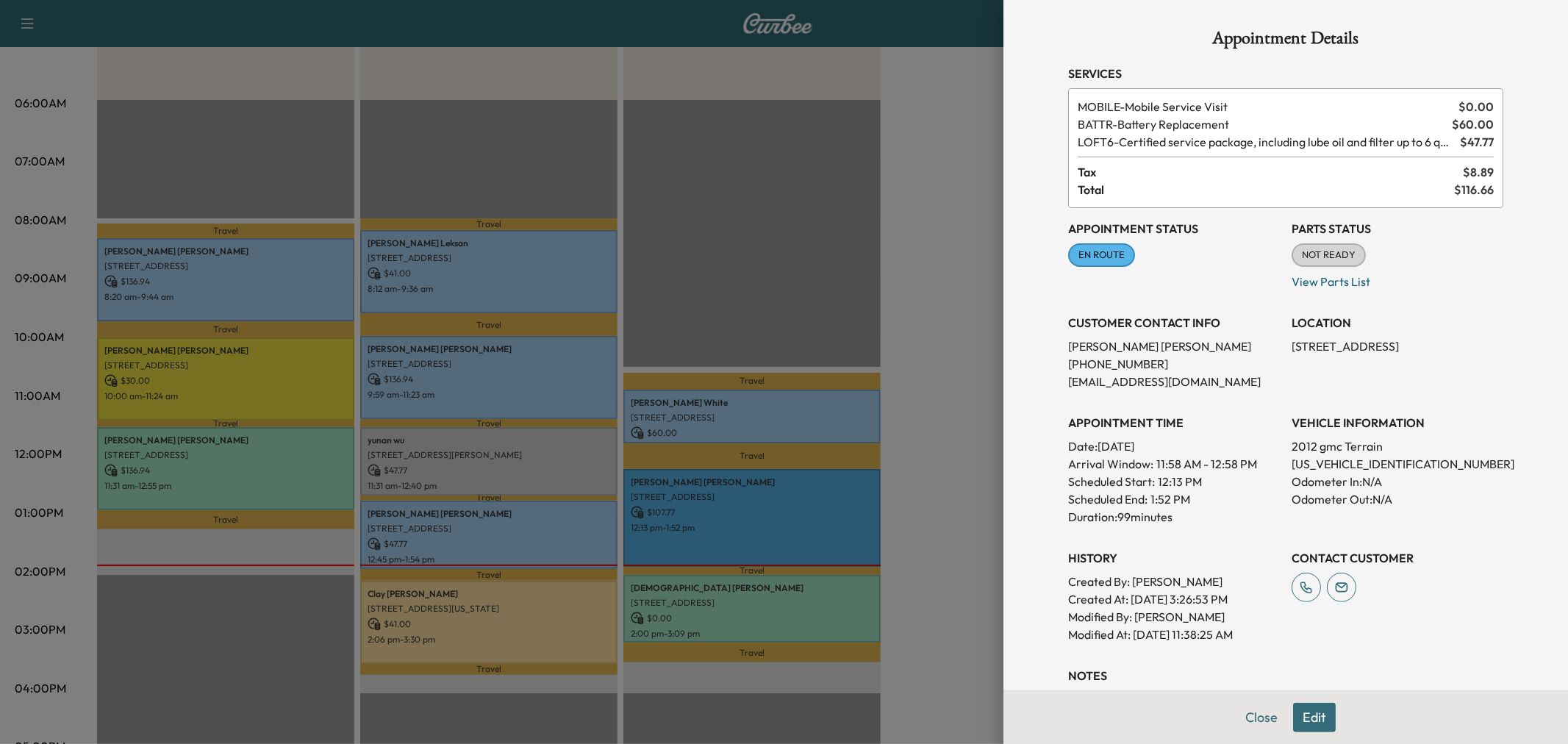
click at [918, 304] on div at bounding box center [784, 372] width 1568 height 744
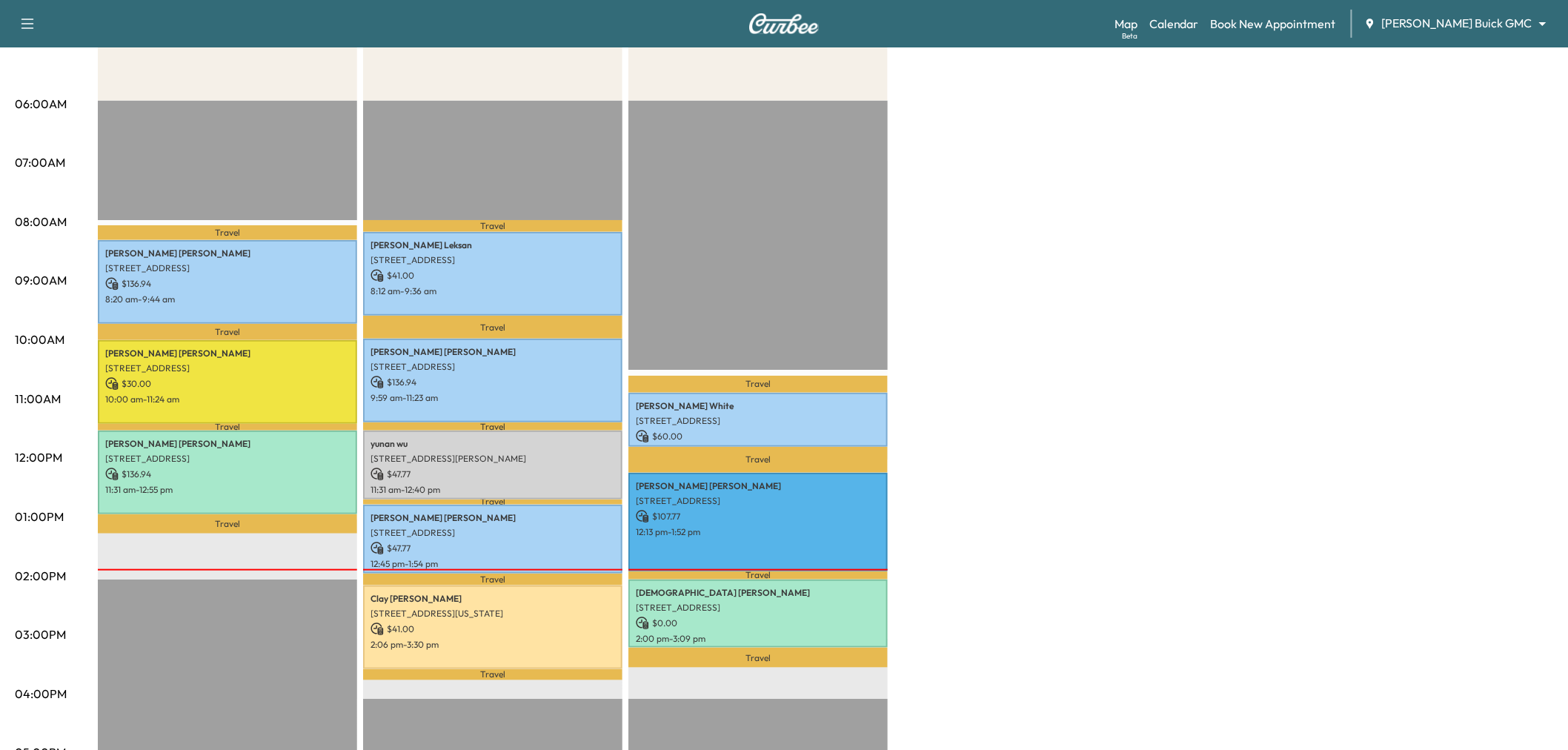
click at [1241, 474] on div "Large Van * Scheduled hours have been modified for this day Revenue $ 303.88 Wo…" at bounding box center [825, 502] width 1455 height 1111
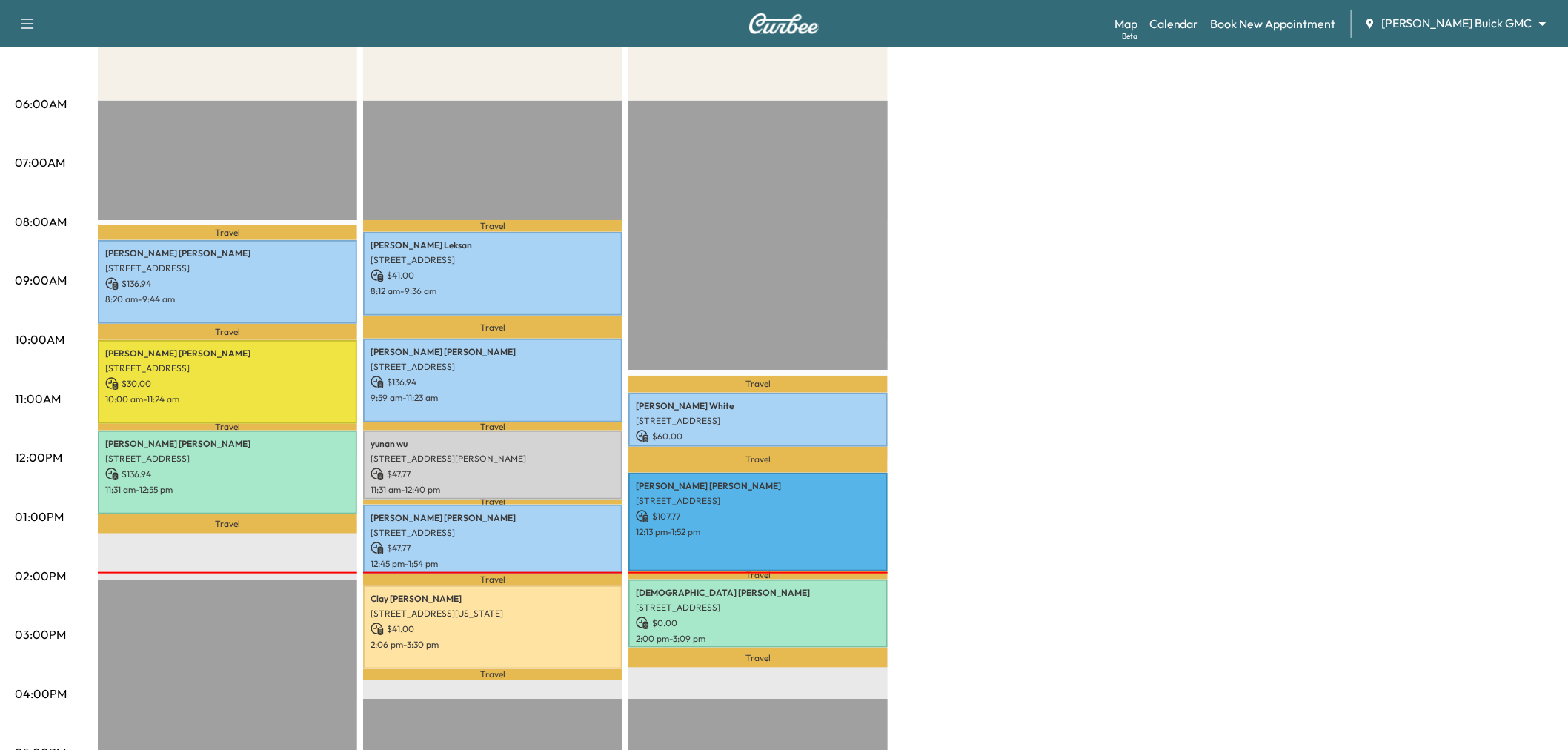
scroll to position [0, 0]
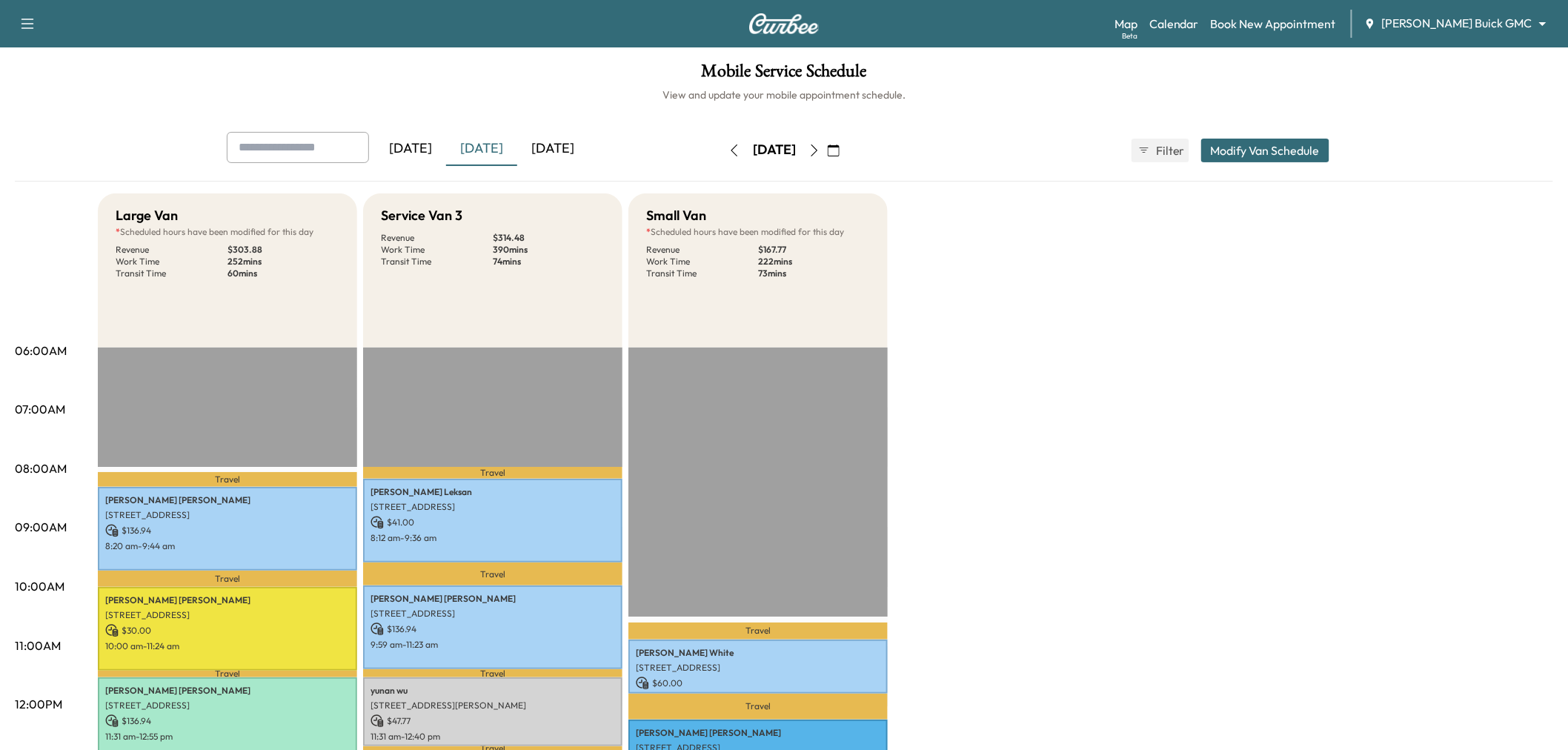
click at [827, 142] on button "button" at bounding box center [813, 150] width 25 height 23
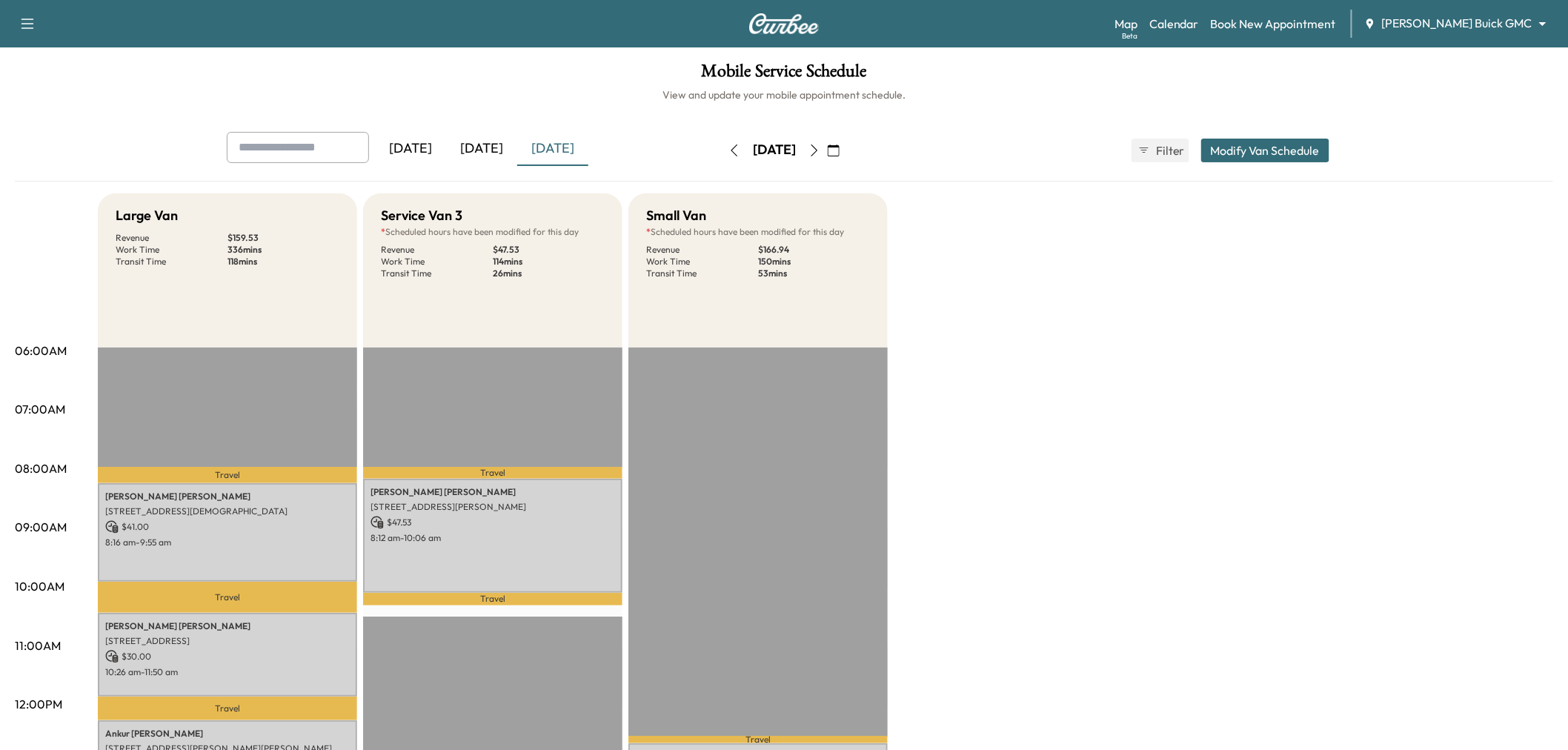
click at [820, 149] on icon "button" at bounding box center [813, 150] width 12 height 12
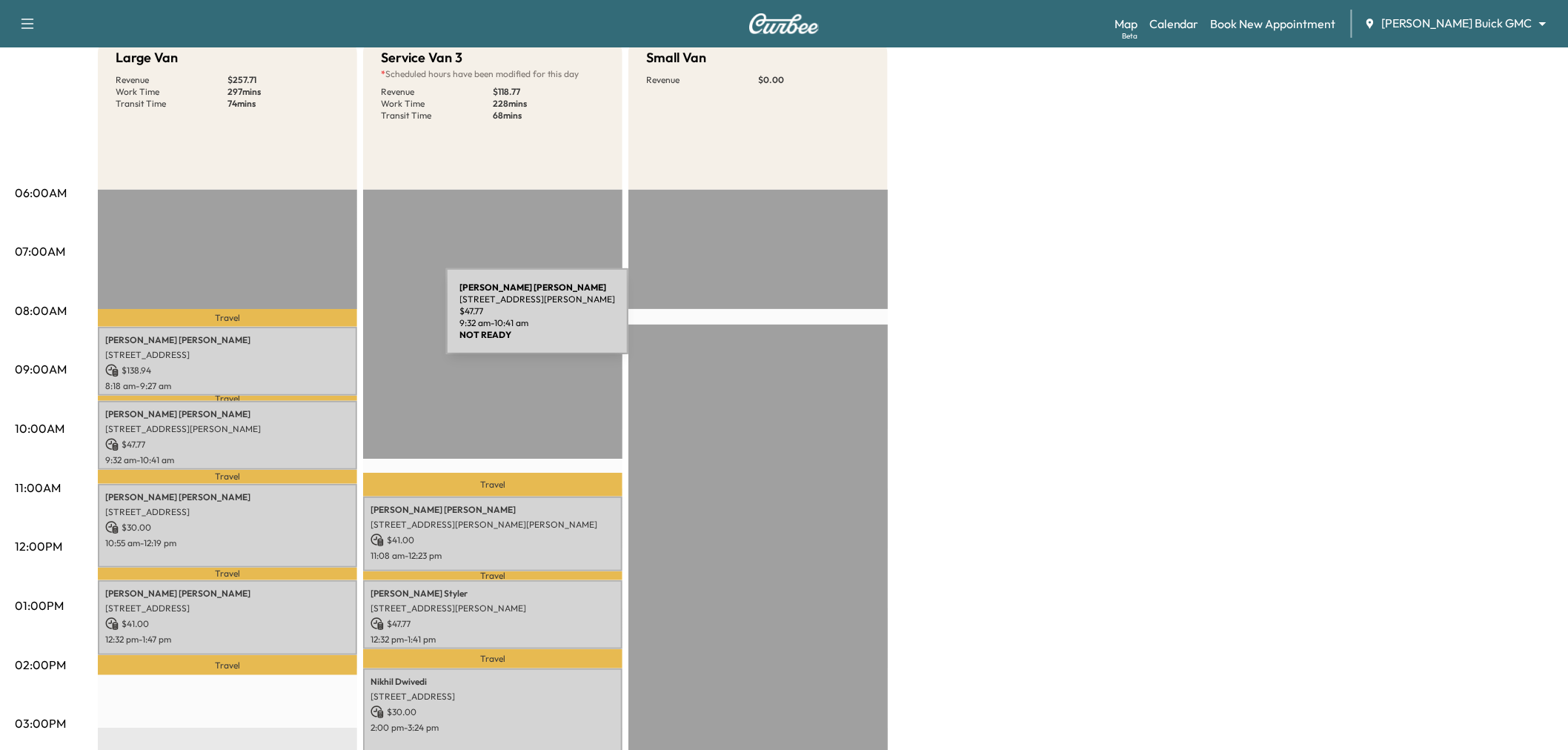
scroll to position [76, 0]
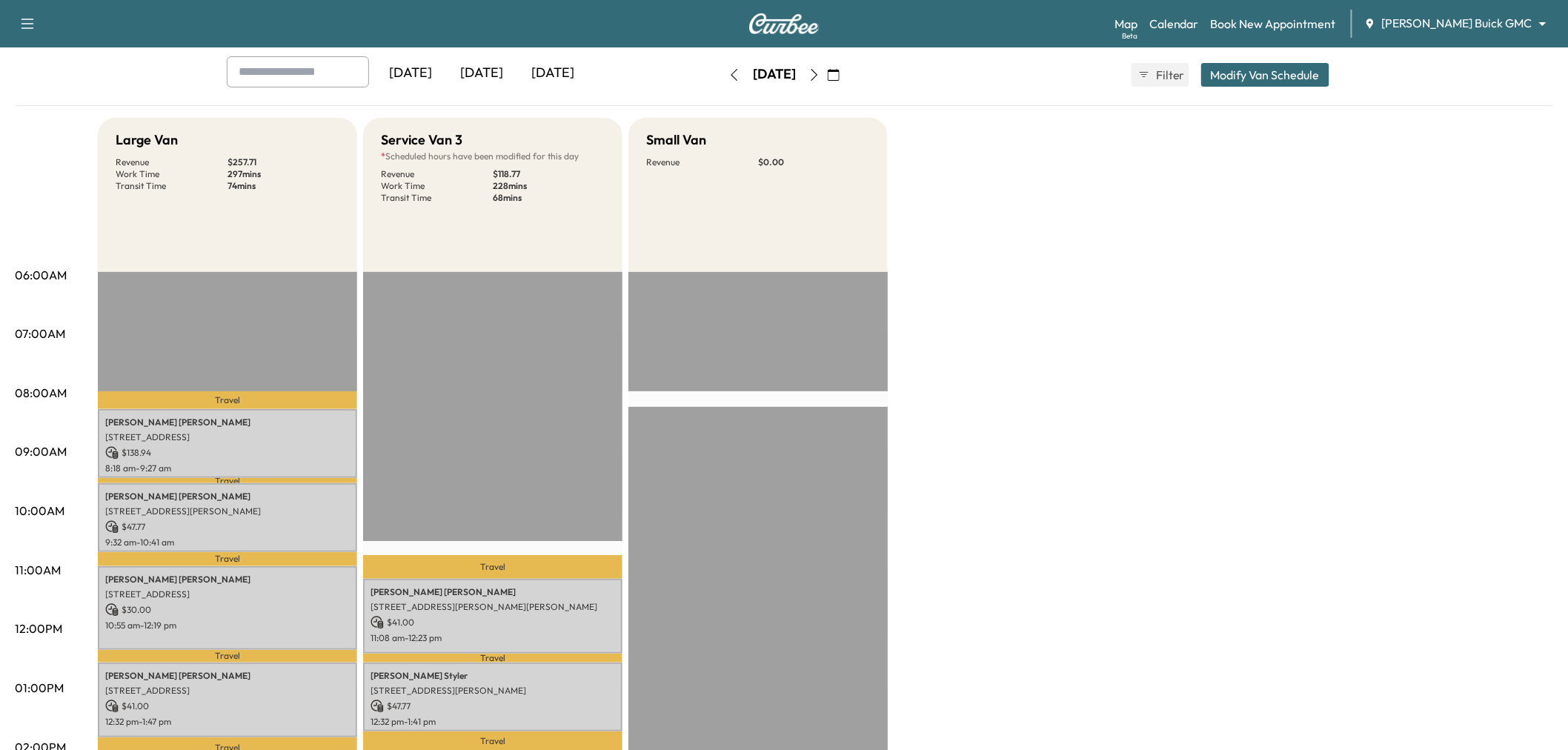
click at [1119, 368] on div "Large Van Revenue $ 257.71 Work Time 297 mins Transit Time 74 mins Travel [PERS…" at bounding box center [825, 673] width 1455 height 1111
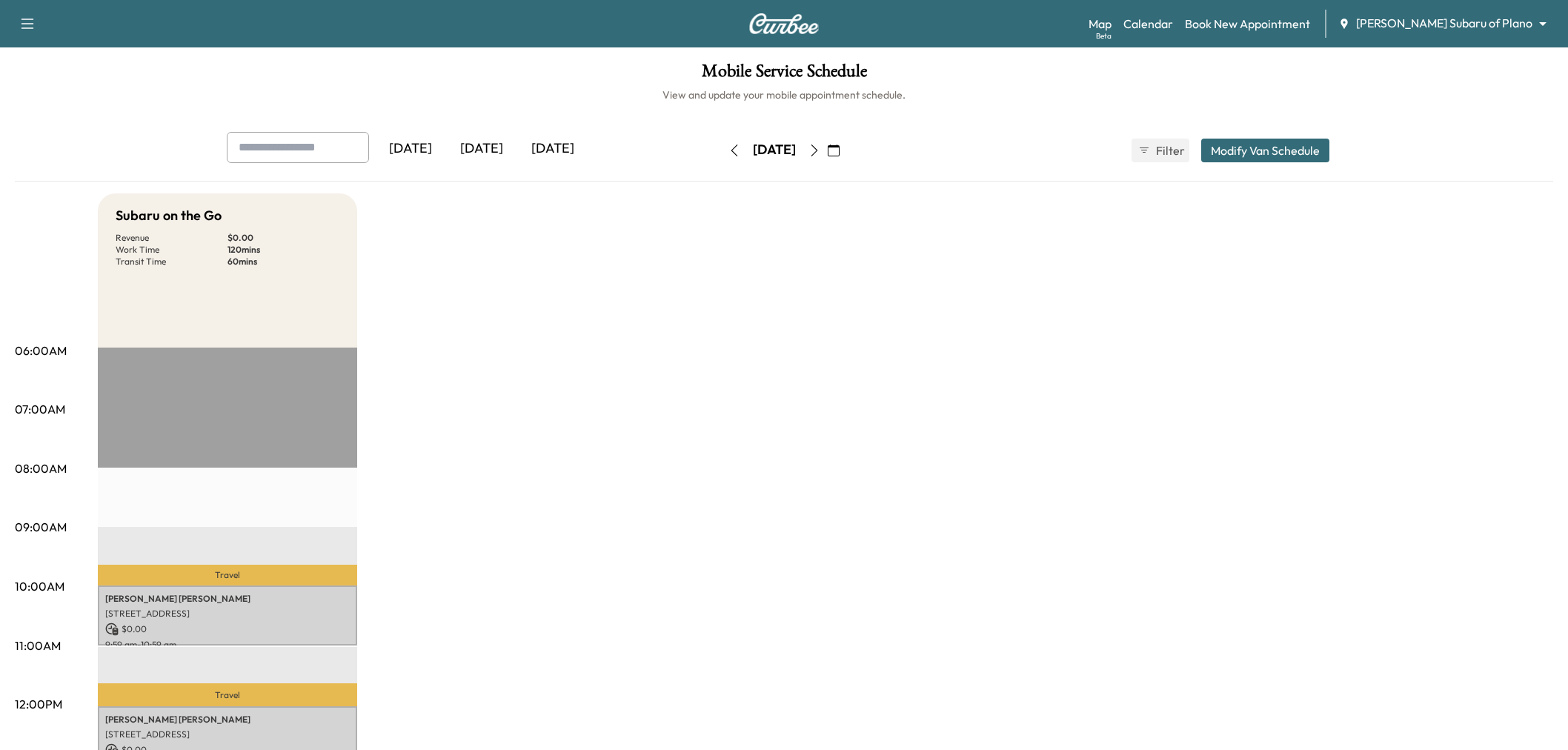
scroll to position [82, 0]
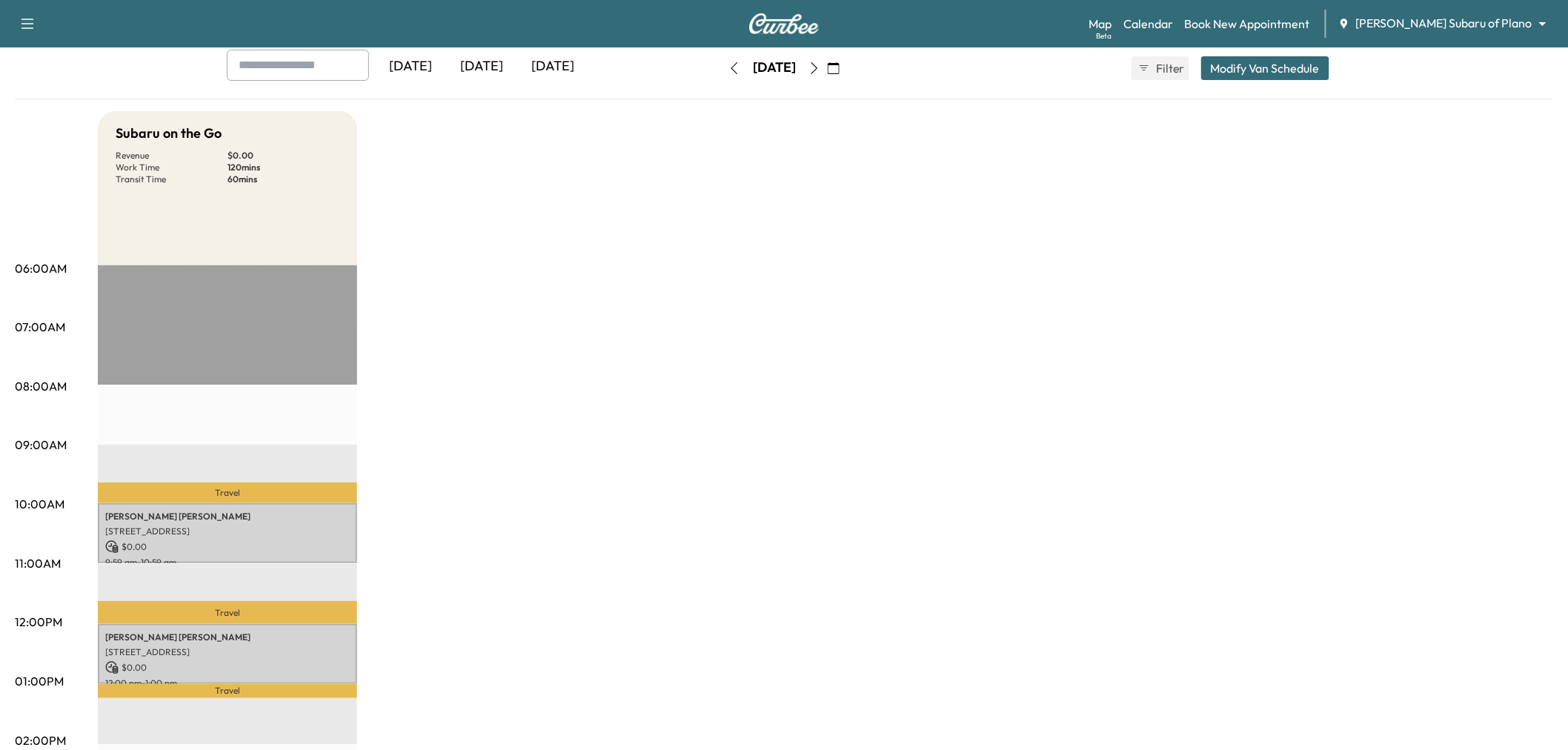
click at [728, 67] on icon "button" at bounding box center [734, 67] width 12 height 12
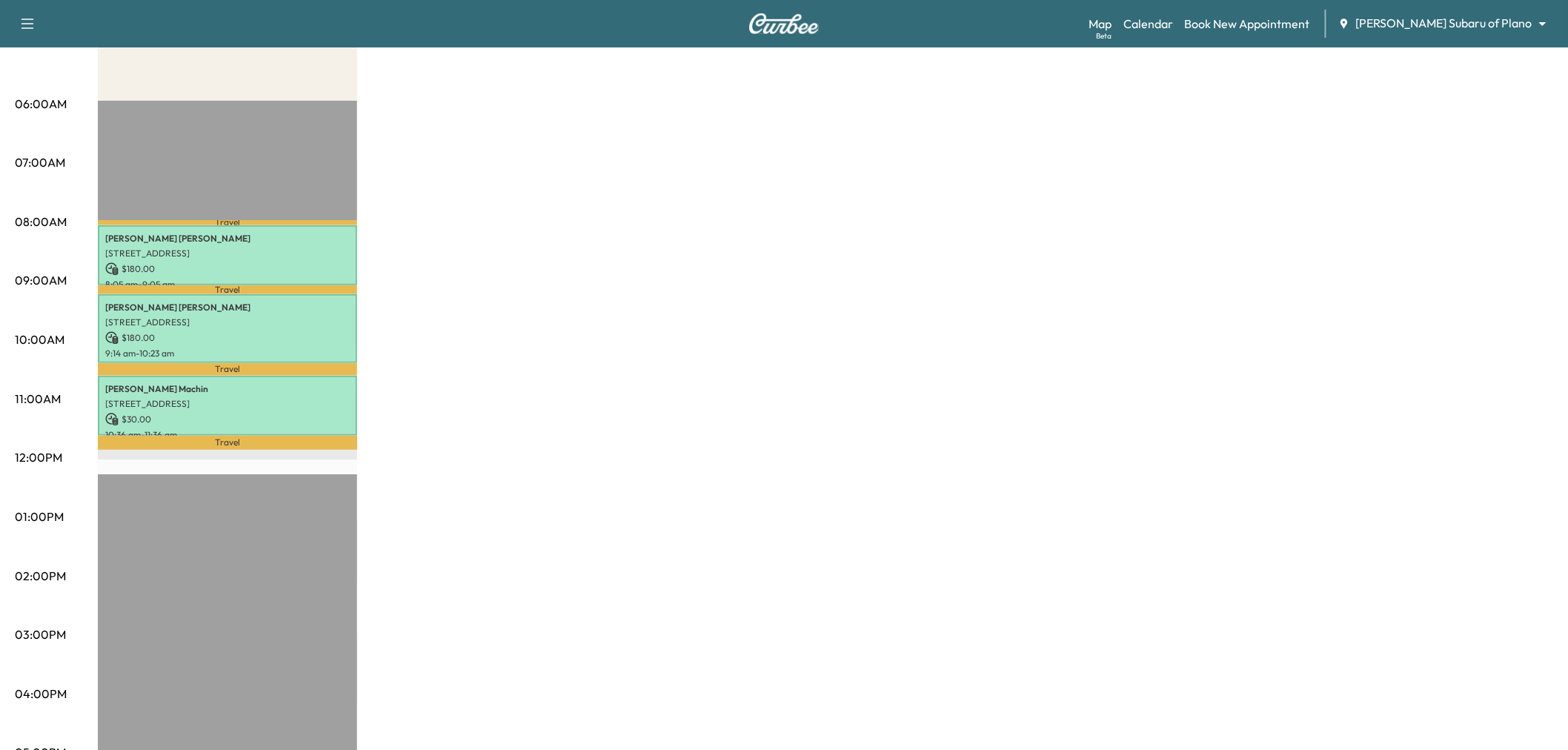
scroll to position [165, 0]
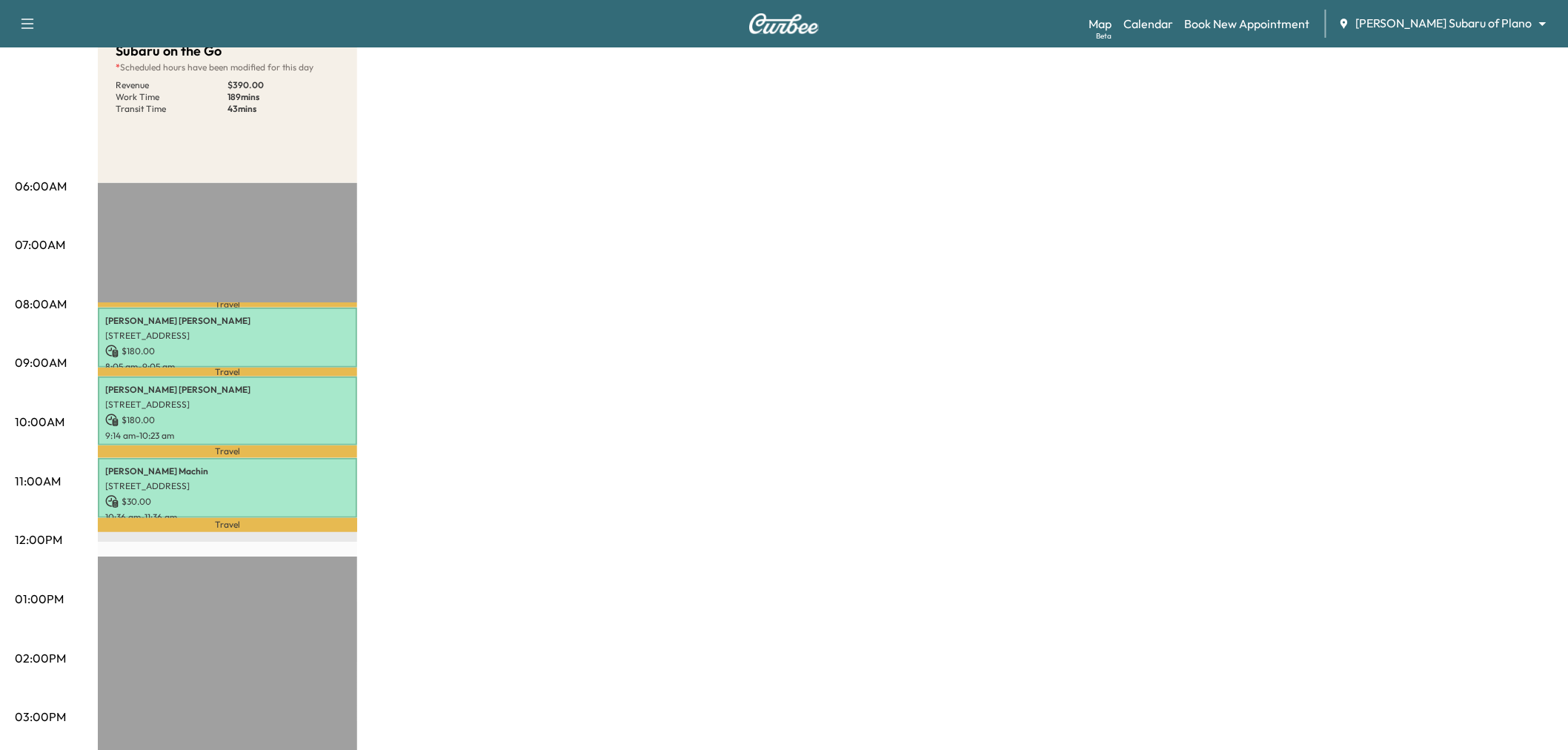
click at [535, 240] on div "Subaru on the Go * Scheduled hours have been modified for this day Revenue $ 39…" at bounding box center [825, 584] width 1455 height 1111
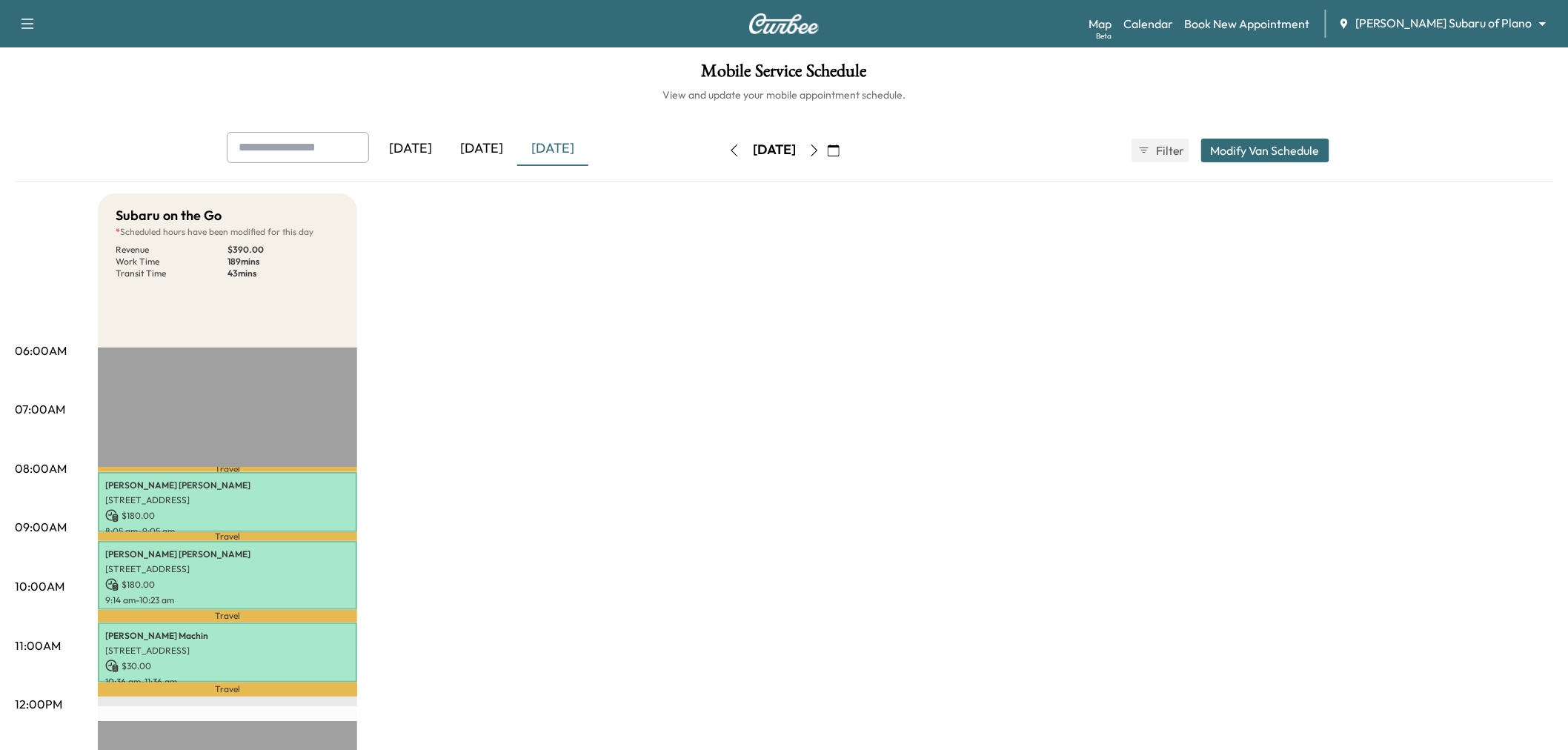
click at [820, 149] on icon "button" at bounding box center [813, 150] width 12 height 12
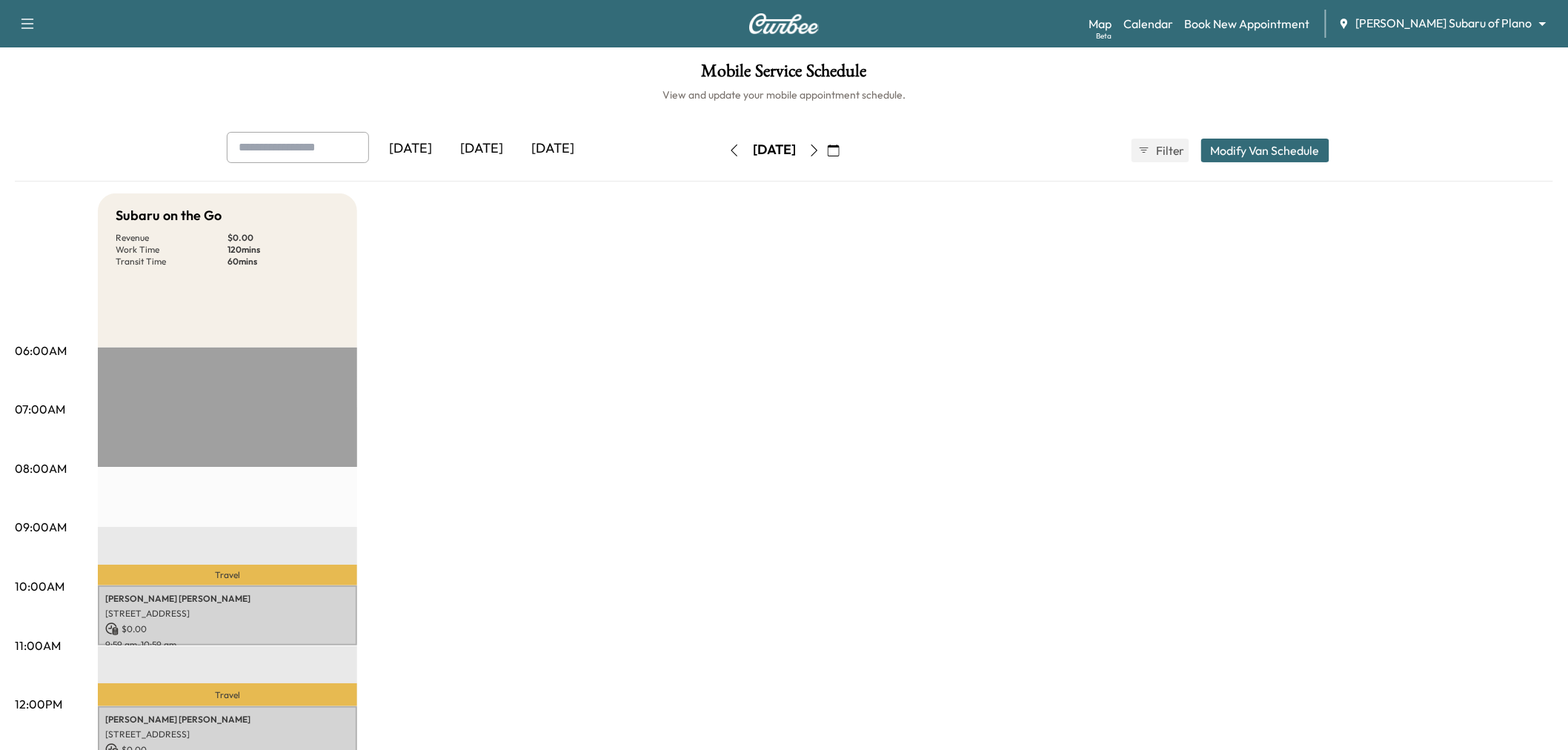
scroll to position [329, 0]
